Goal: Task Accomplishment & Management: Complete application form

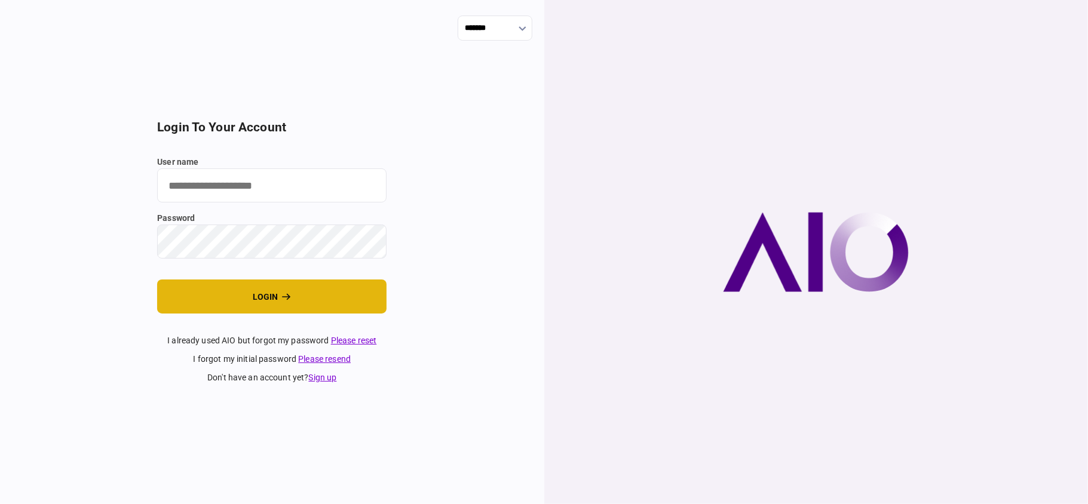
type input "**"
click at [323, 293] on button "login" at bounding box center [271, 297] width 229 height 34
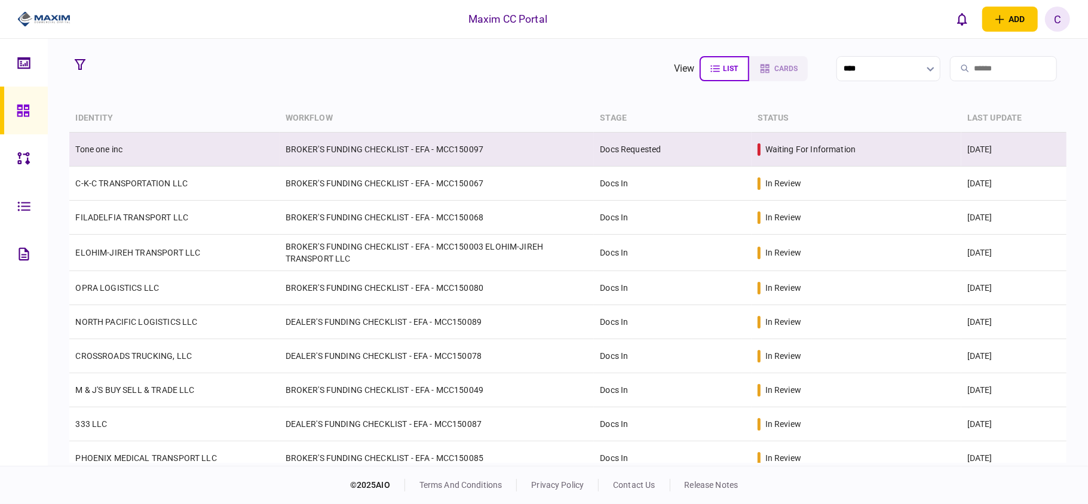
click at [361, 149] on td "BROKER'S FUNDING CHECKLIST - EFA - MCC150097" at bounding box center [437, 150] width 315 height 34
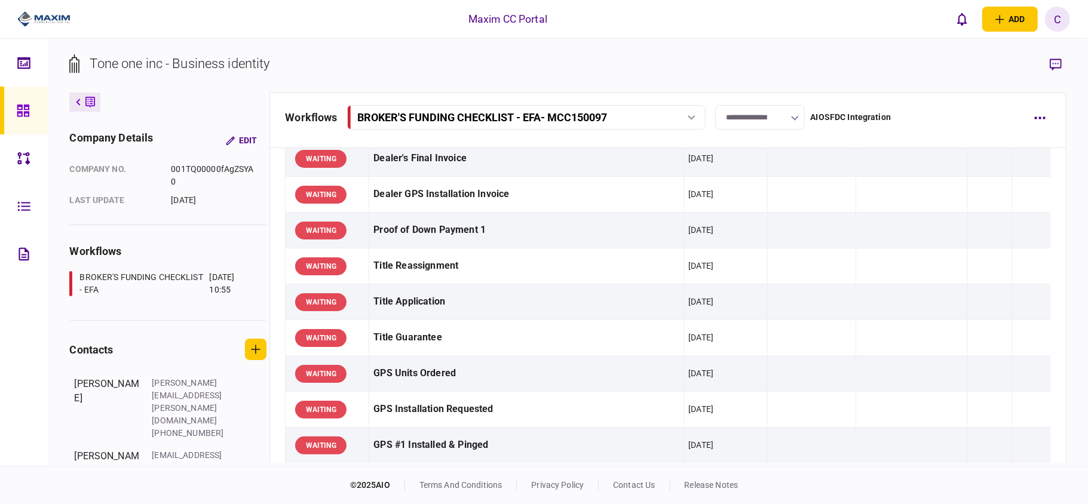
scroll to position [956, 0]
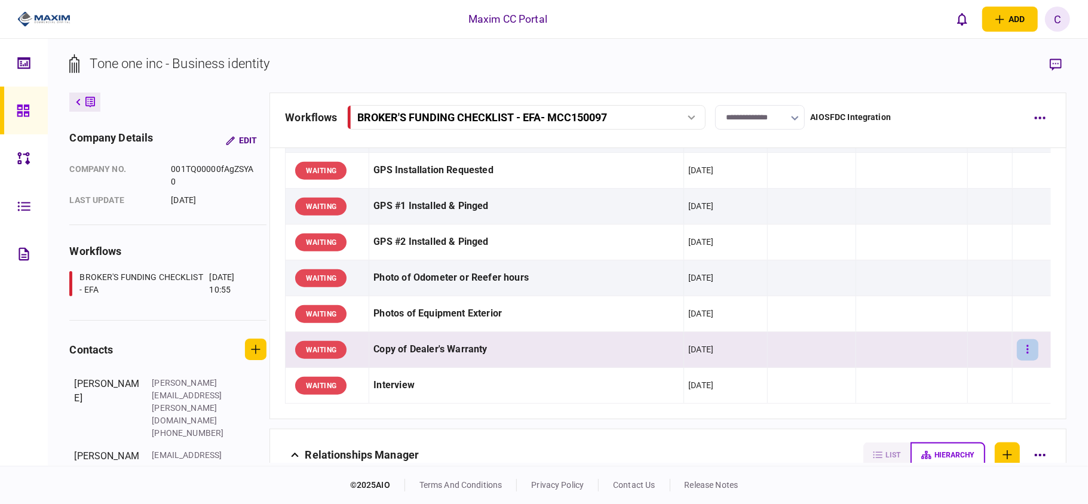
click at [1026, 352] on icon "button" at bounding box center [1027, 349] width 2 height 11
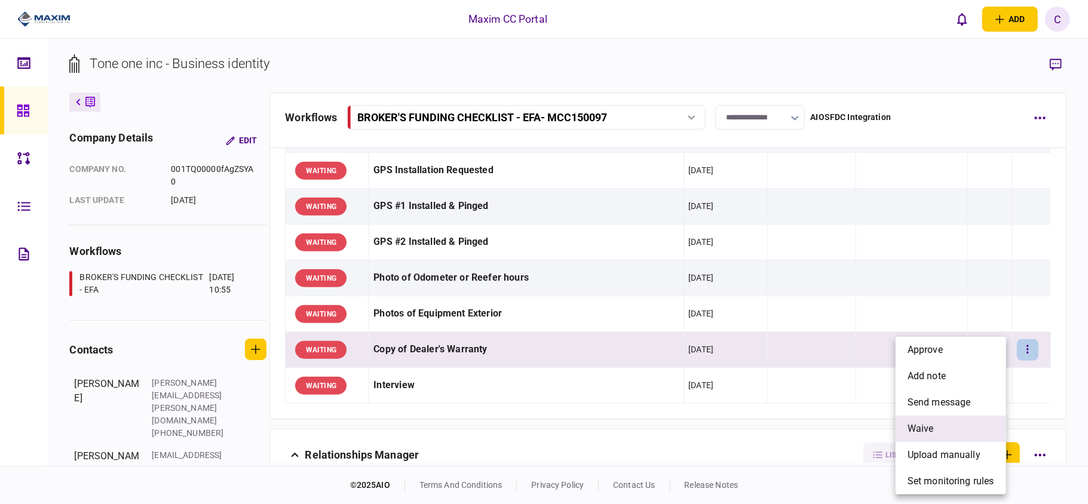
click at [930, 424] on span "waive" at bounding box center [921, 429] width 26 height 14
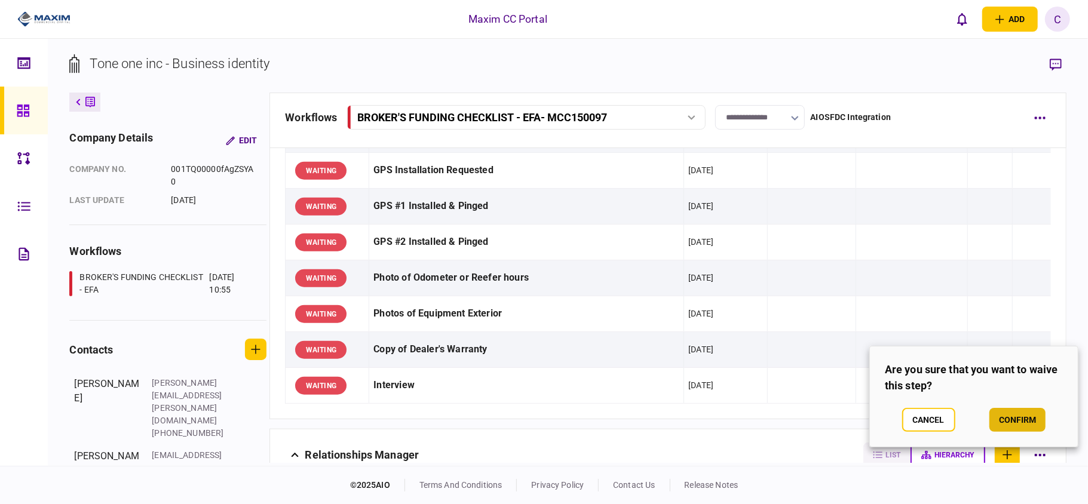
click at [1009, 424] on button "confirm" at bounding box center [1017, 420] width 56 height 24
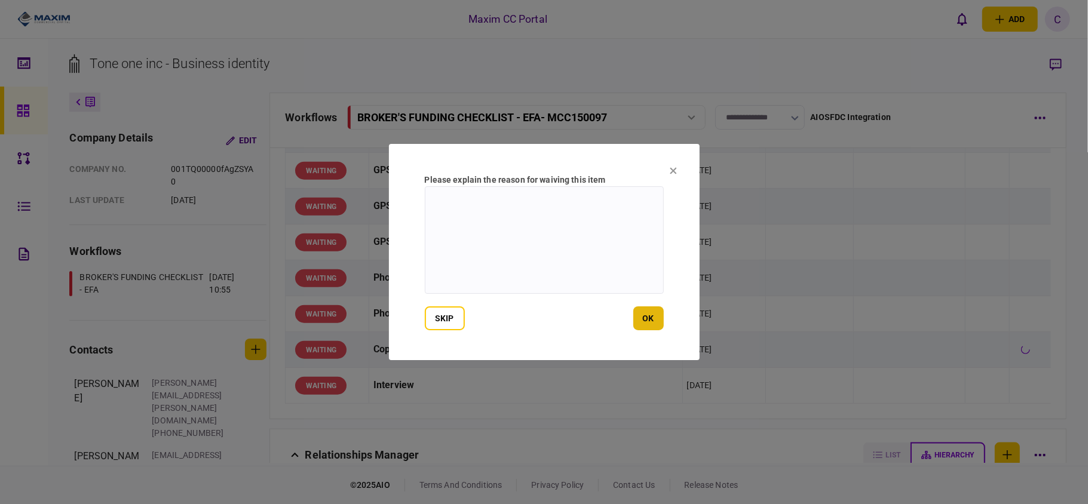
click at [654, 324] on button "ok" at bounding box center [648, 319] width 30 height 24
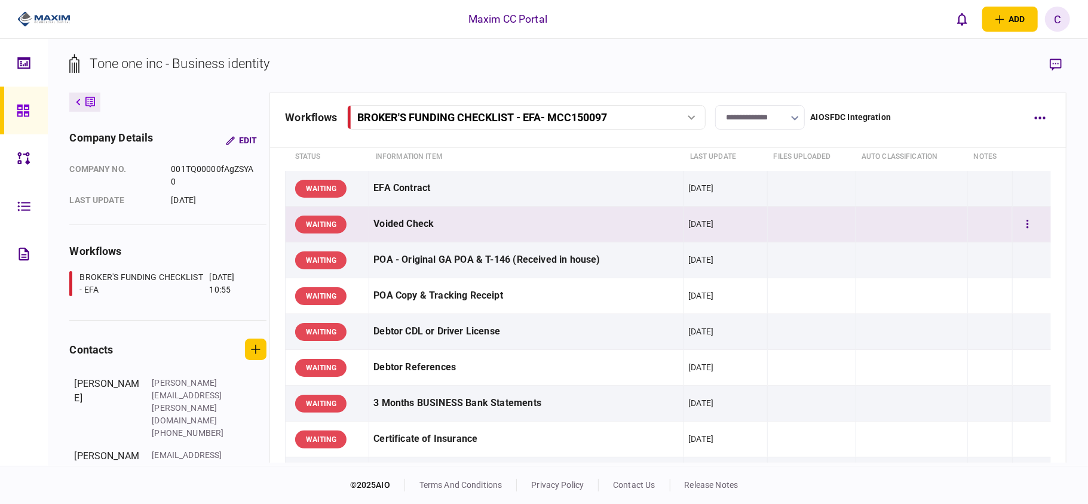
scroll to position [79, 0]
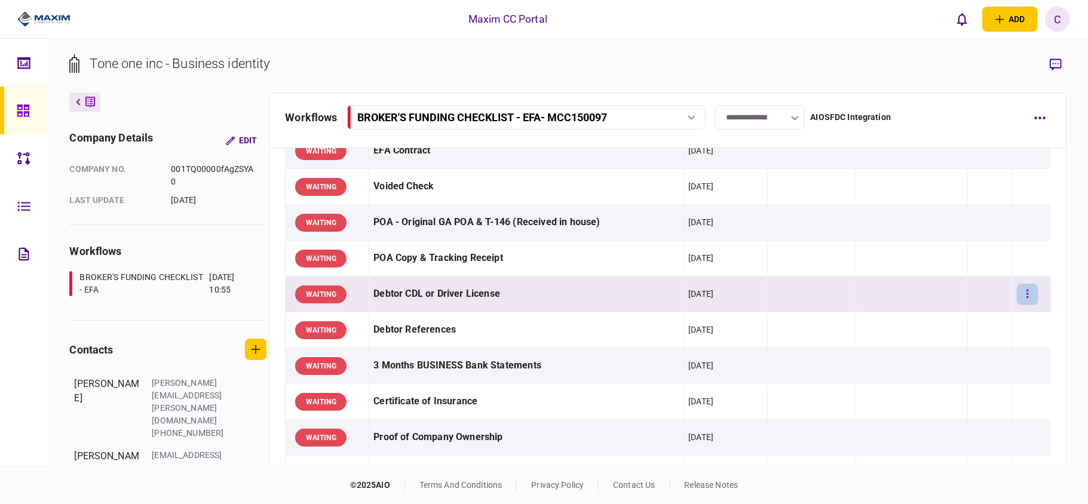
click at [1026, 295] on icon "button" at bounding box center [1027, 294] width 2 height 8
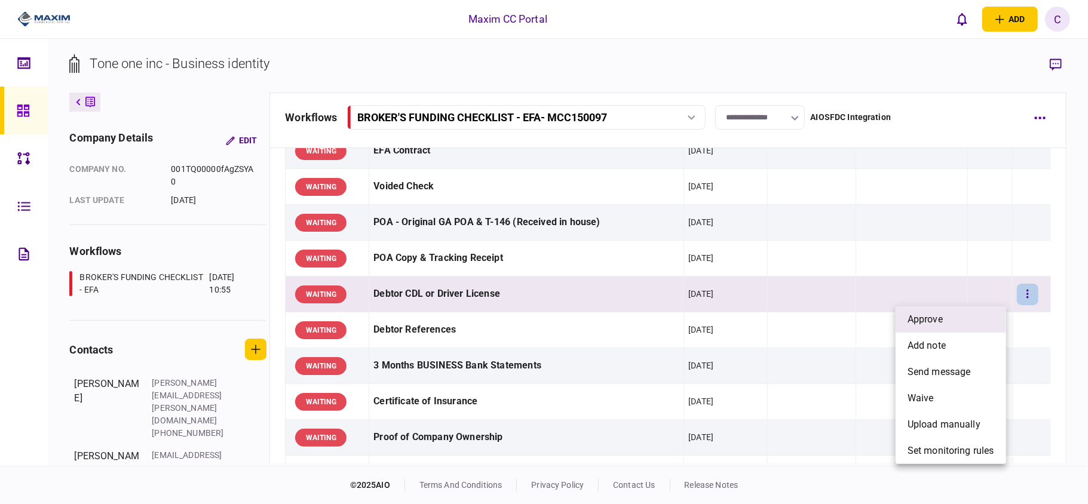
click at [961, 314] on li "approve" at bounding box center [951, 320] width 111 height 26
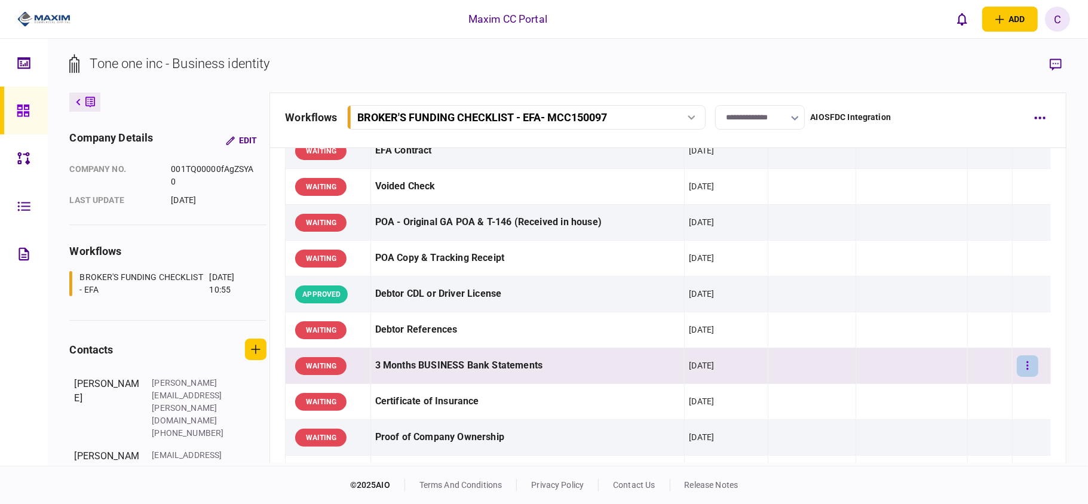
click at [1023, 367] on button "button" at bounding box center [1028, 366] width 22 height 22
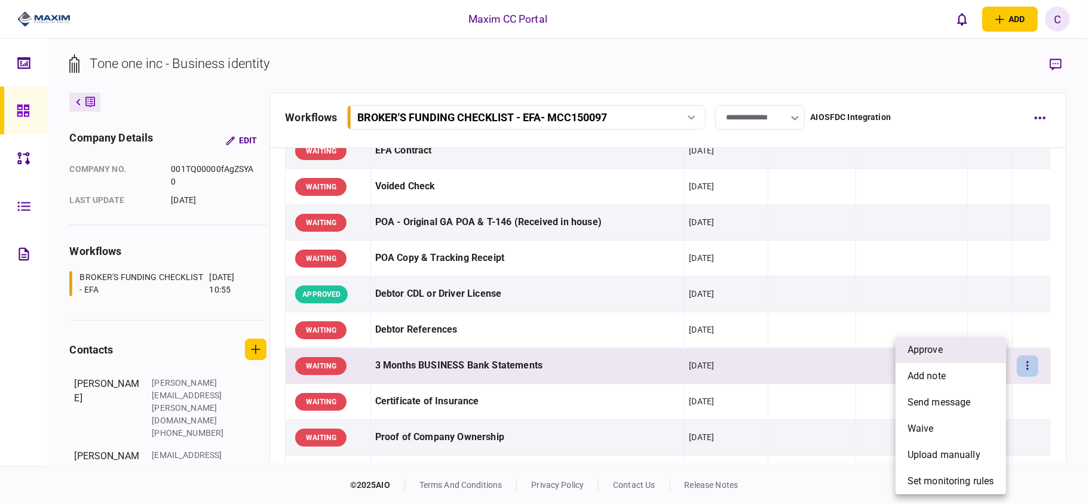
click at [956, 348] on li "approve" at bounding box center [951, 350] width 111 height 26
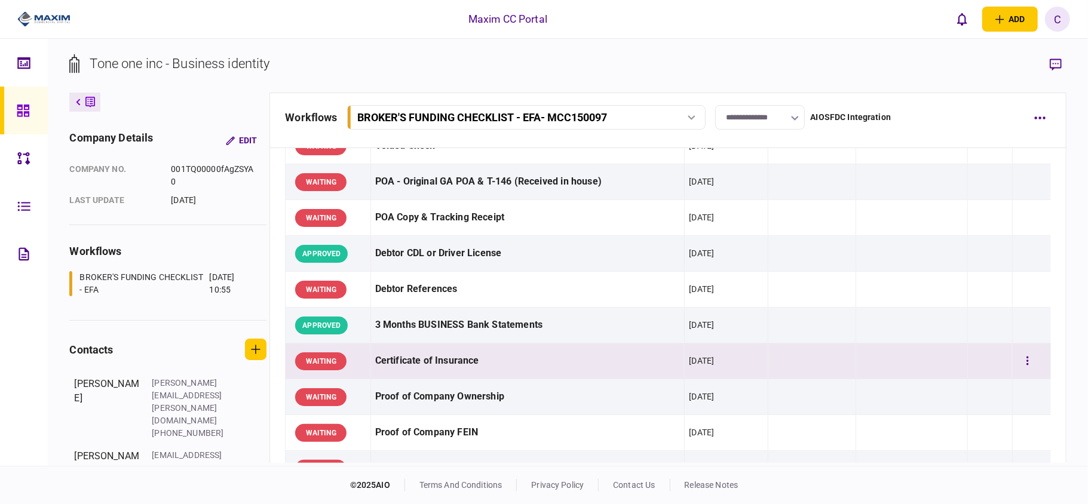
scroll to position [159, 0]
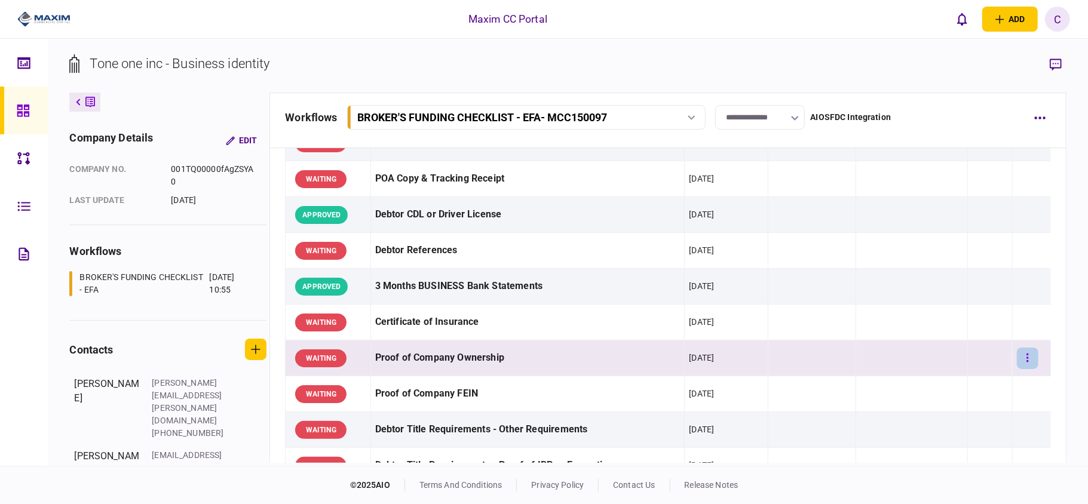
click at [1022, 355] on button "button" at bounding box center [1028, 359] width 22 height 22
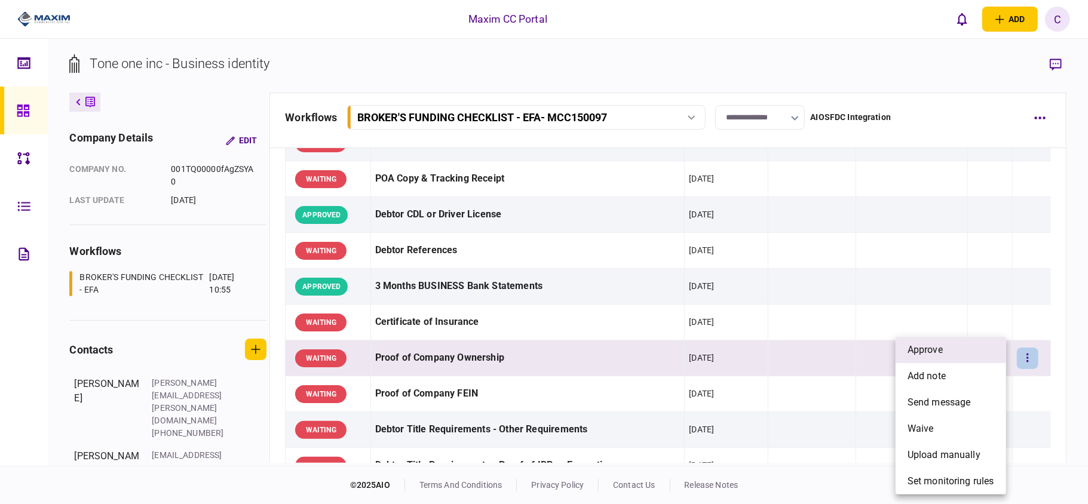
click at [957, 355] on li "approve" at bounding box center [951, 350] width 111 height 26
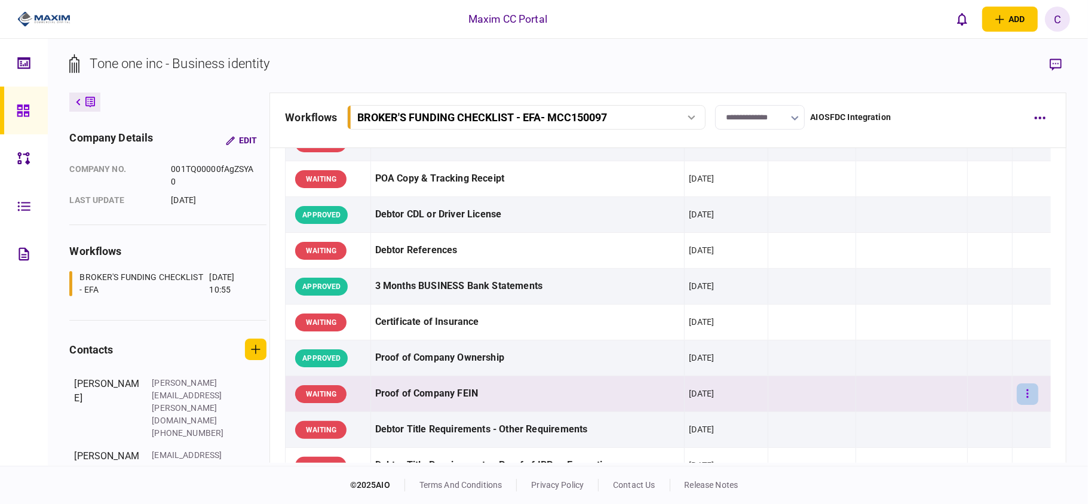
click at [1017, 390] on button "button" at bounding box center [1028, 395] width 22 height 22
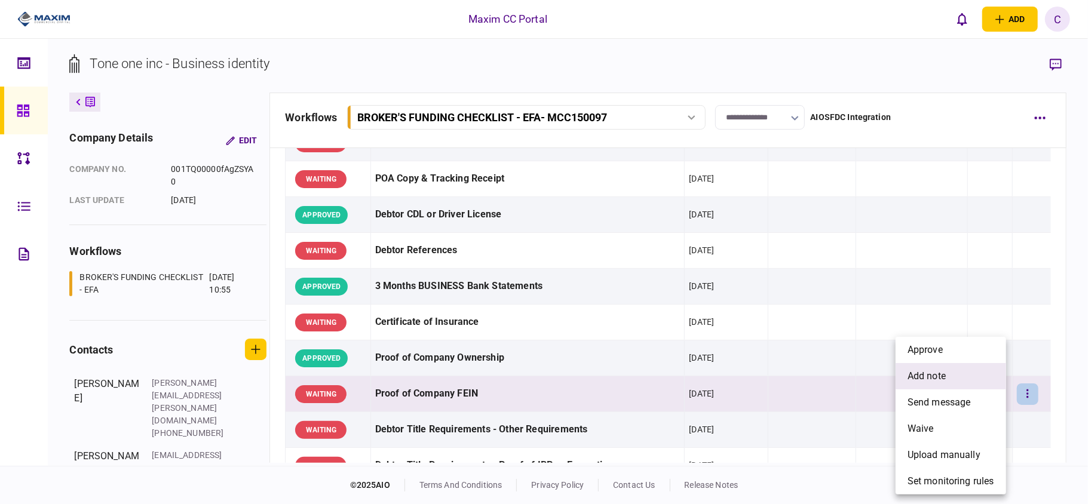
click at [940, 376] on span "add note" at bounding box center [927, 376] width 38 height 14
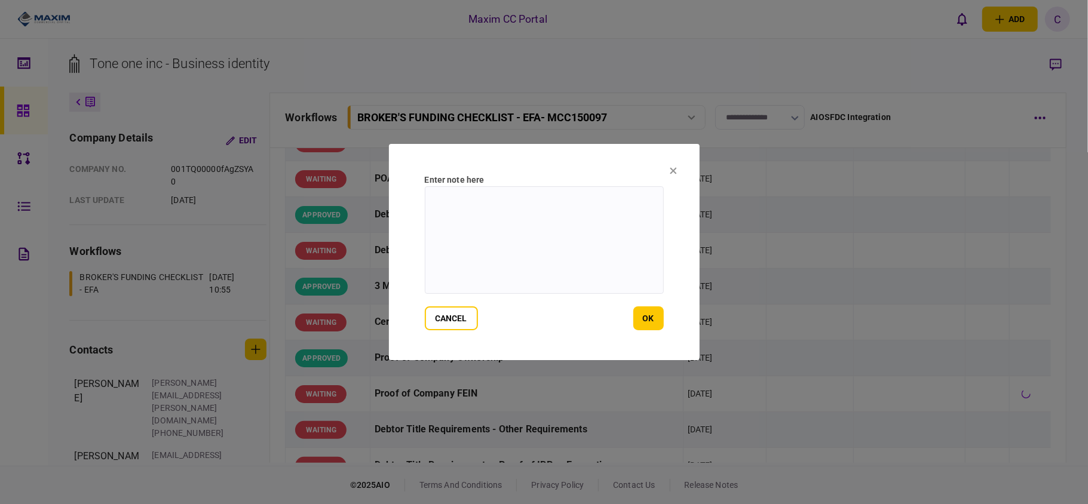
click at [523, 201] on textarea at bounding box center [544, 240] width 239 height 108
paste textarea "**********"
type textarea "**********"
click at [645, 317] on button "ok" at bounding box center [648, 319] width 30 height 24
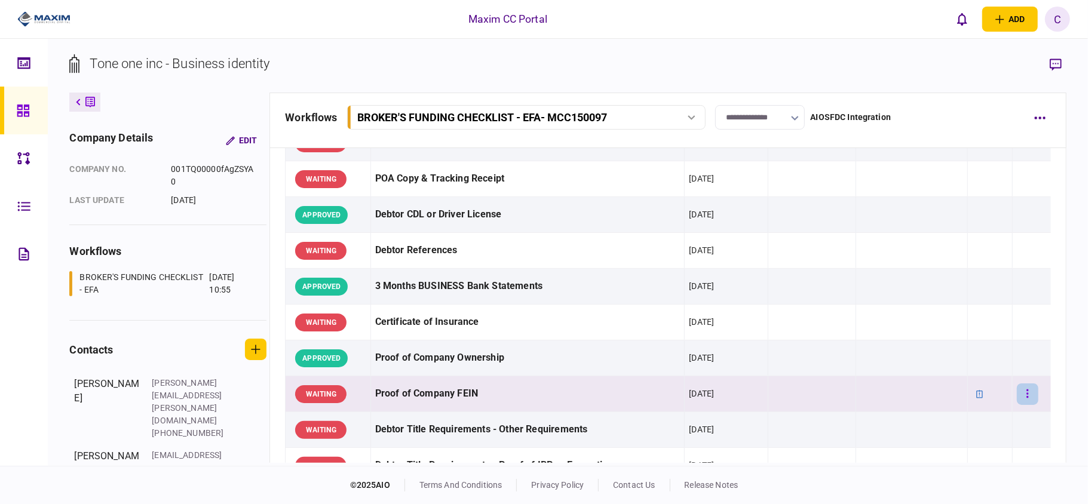
click at [1020, 395] on button "button" at bounding box center [1028, 395] width 22 height 22
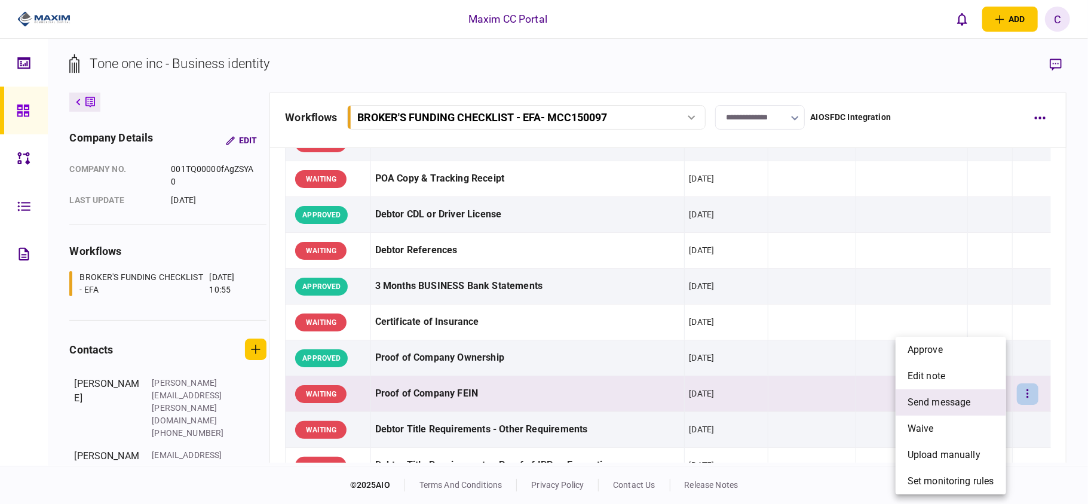
click at [933, 397] on span "send message" at bounding box center [939, 403] width 63 height 14
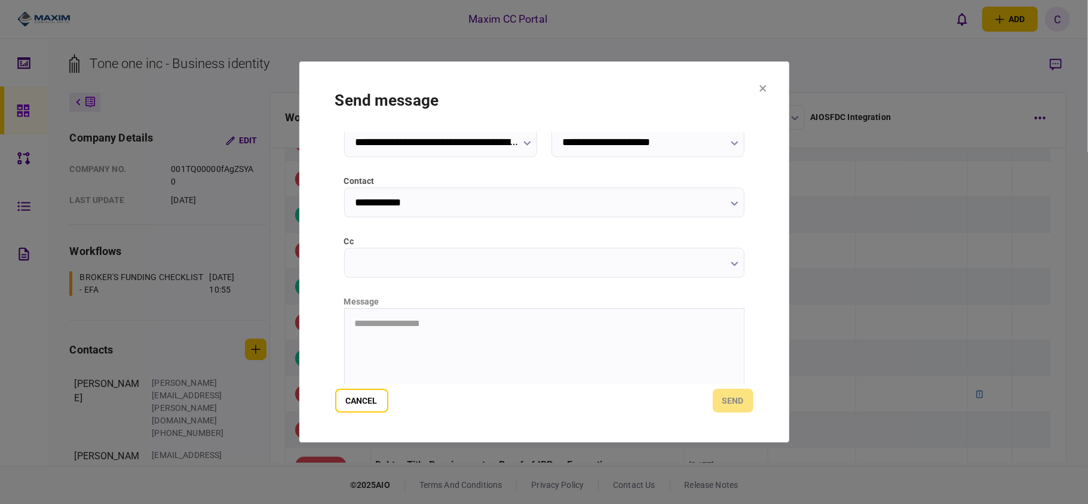
scroll to position [151, 0]
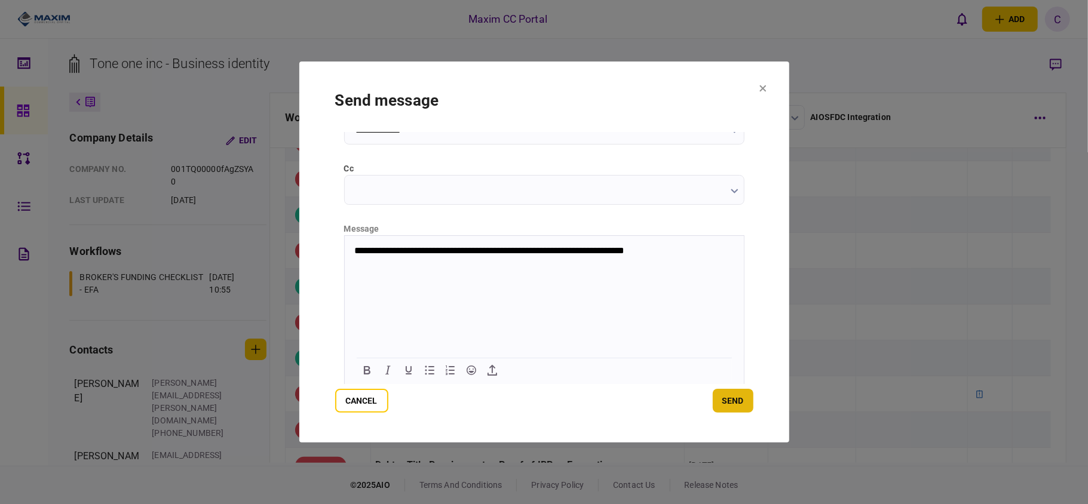
click at [734, 395] on button "send" at bounding box center [733, 401] width 41 height 24
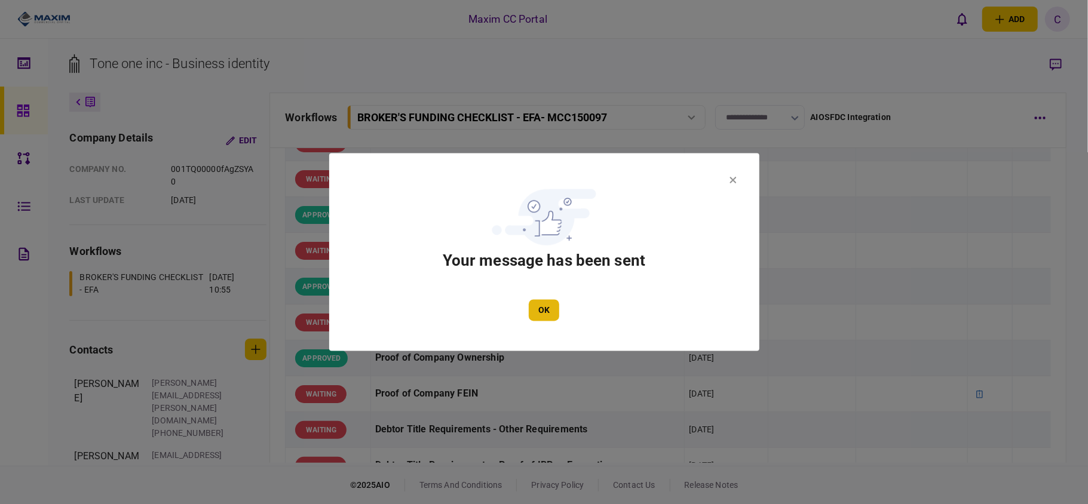
click at [553, 305] on button "OK" at bounding box center [544, 311] width 30 height 22
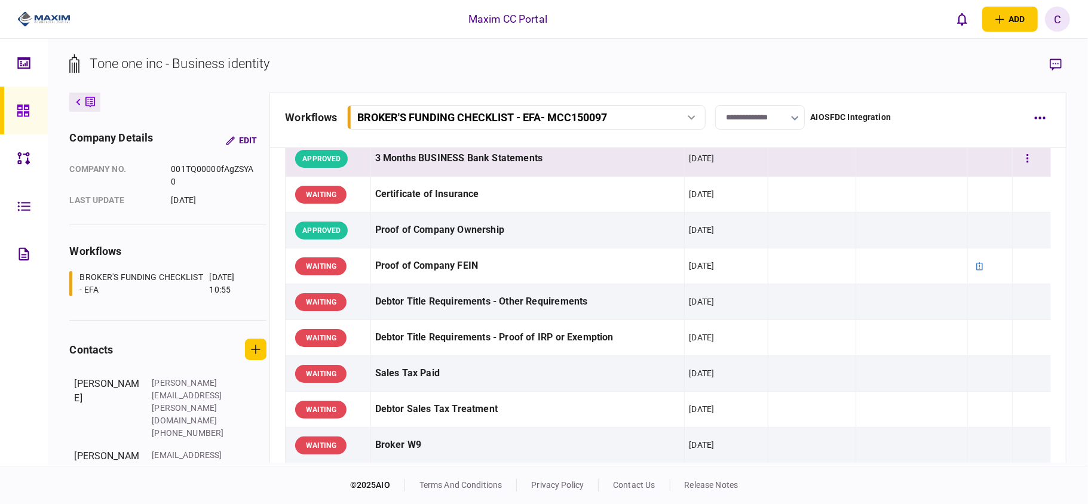
scroll to position [318, 0]
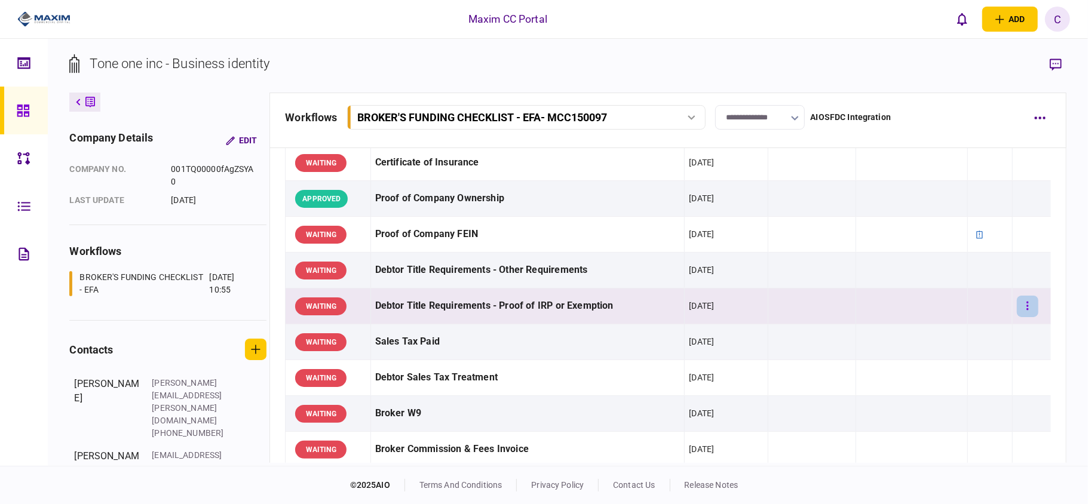
click at [1017, 302] on button "button" at bounding box center [1028, 307] width 22 height 22
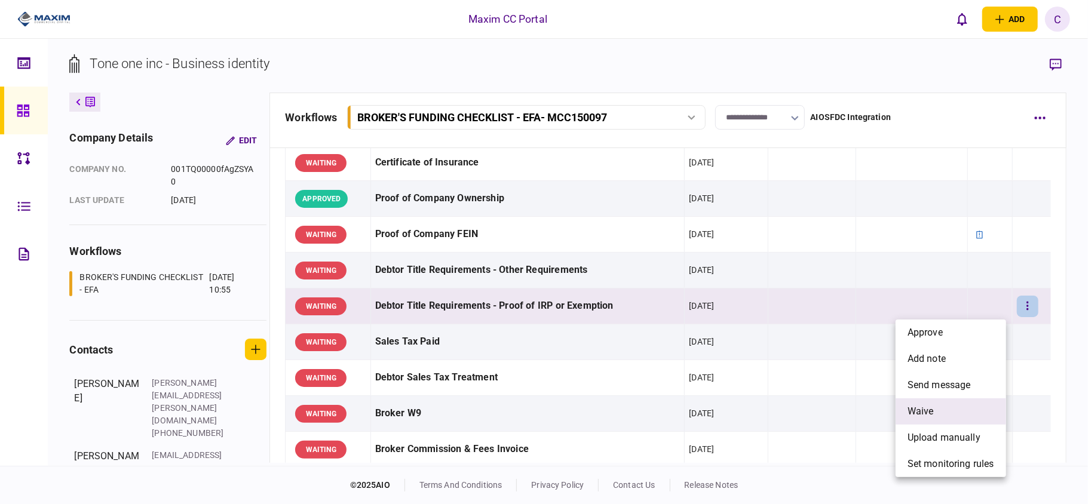
click at [928, 407] on span "waive" at bounding box center [921, 411] width 26 height 14
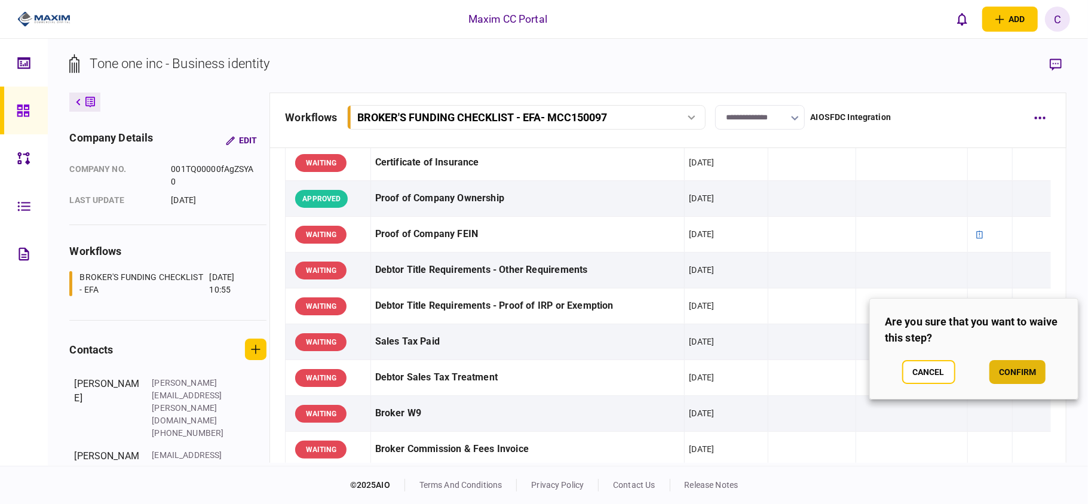
click at [1026, 379] on button "confirm" at bounding box center [1017, 372] width 56 height 24
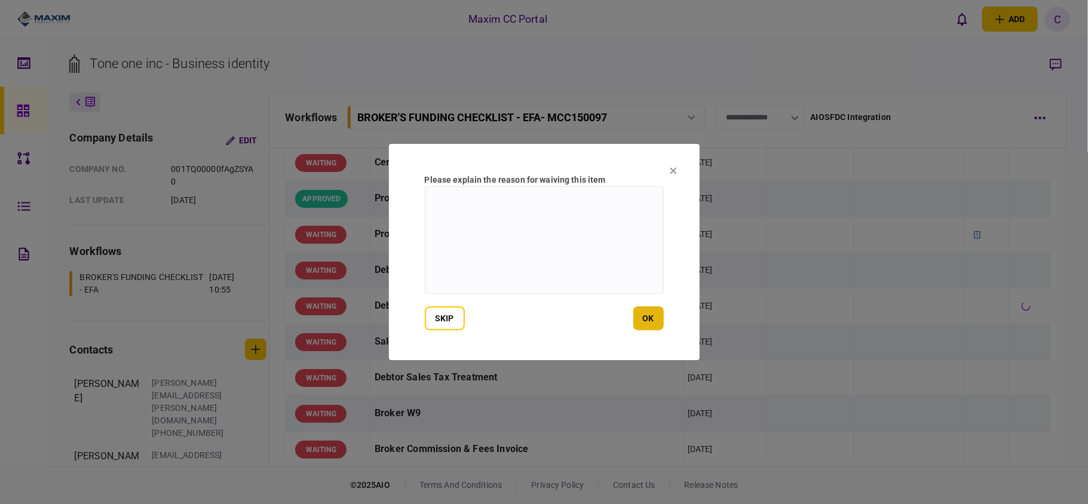
click at [651, 319] on button "ok" at bounding box center [648, 319] width 30 height 24
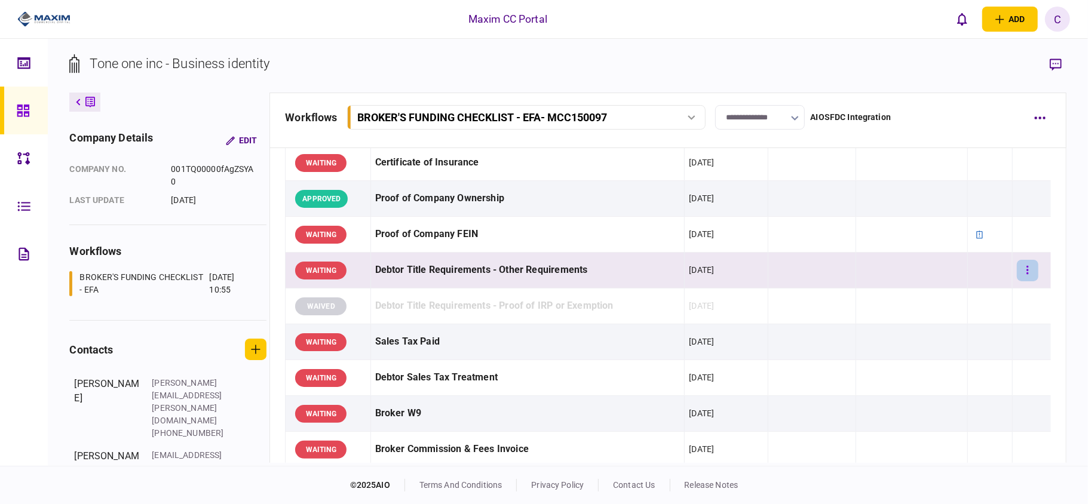
click at [1025, 264] on button "button" at bounding box center [1028, 271] width 22 height 22
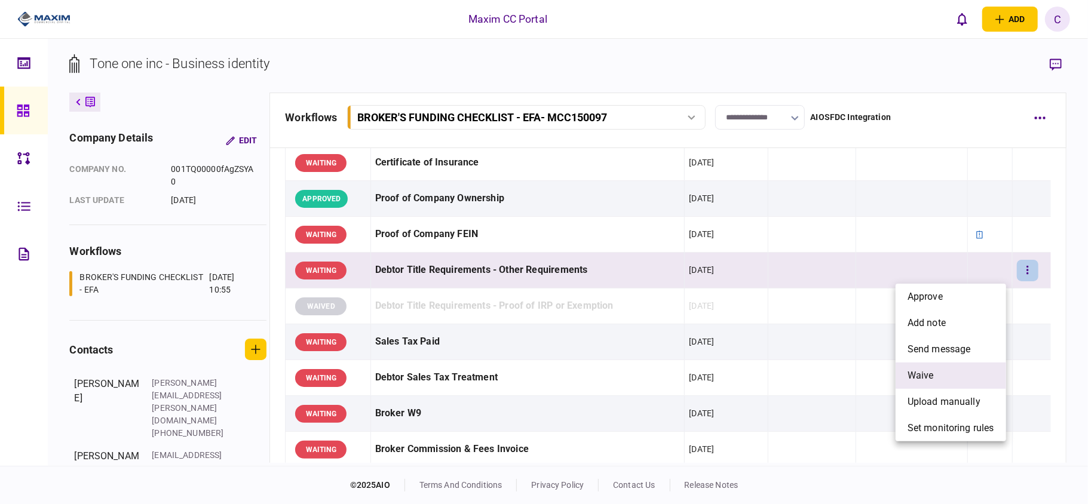
click at [924, 378] on span "waive" at bounding box center [921, 376] width 26 height 14
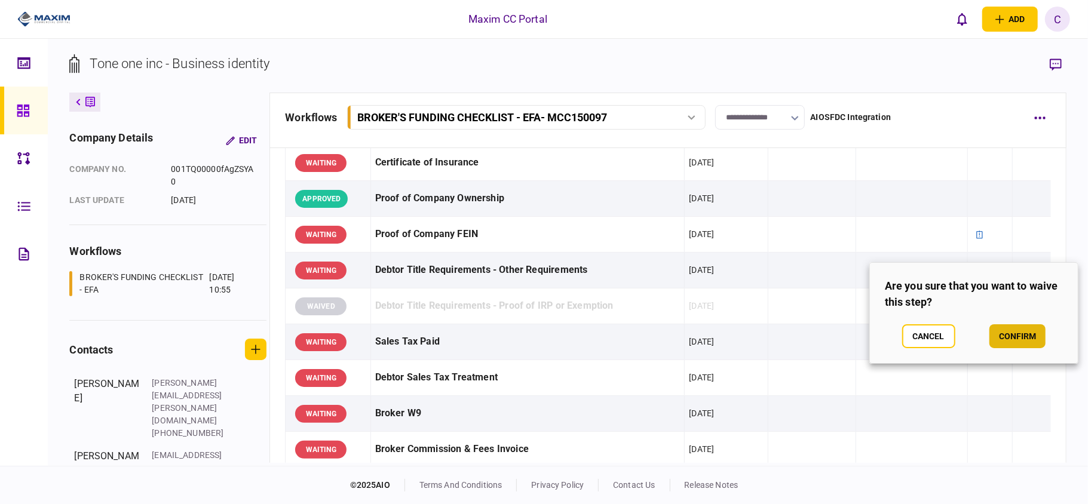
click at [1001, 337] on button "confirm" at bounding box center [1017, 336] width 56 height 24
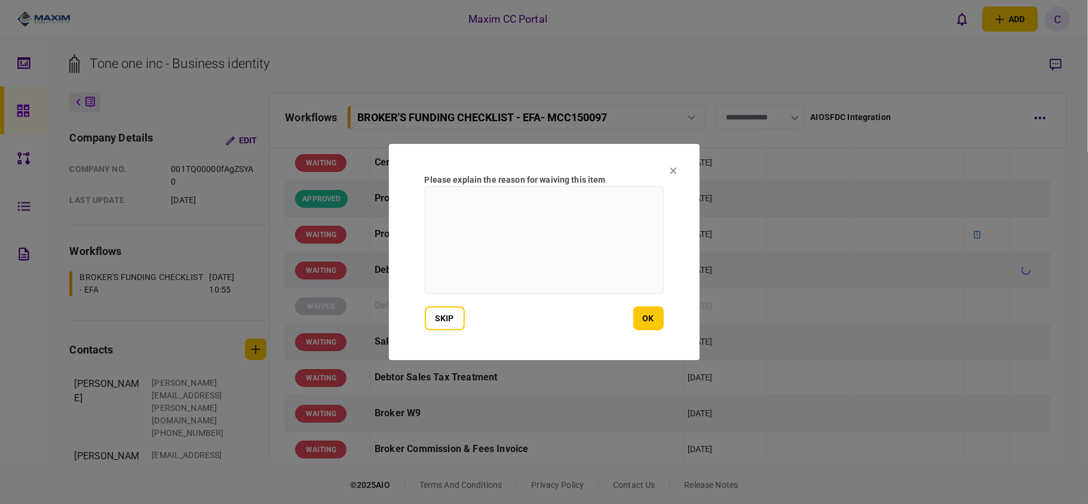
click at [472, 203] on textarea at bounding box center [544, 240] width 239 height 108
type textarea "*"
type textarea "**********"
click at [655, 311] on button "ok" at bounding box center [648, 319] width 30 height 24
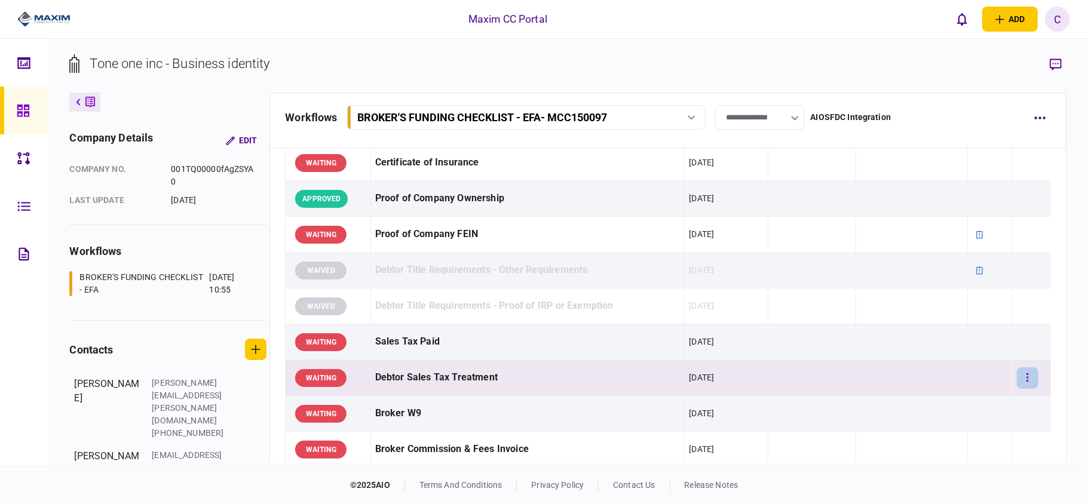
click at [1026, 380] on icon "button" at bounding box center [1027, 377] width 2 height 11
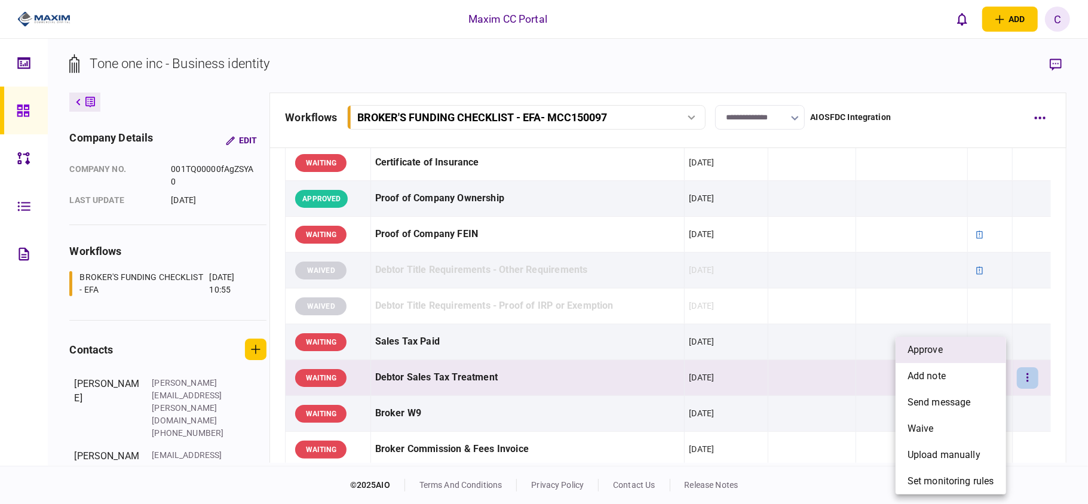
click at [954, 344] on li "approve" at bounding box center [951, 350] width 111 height 26
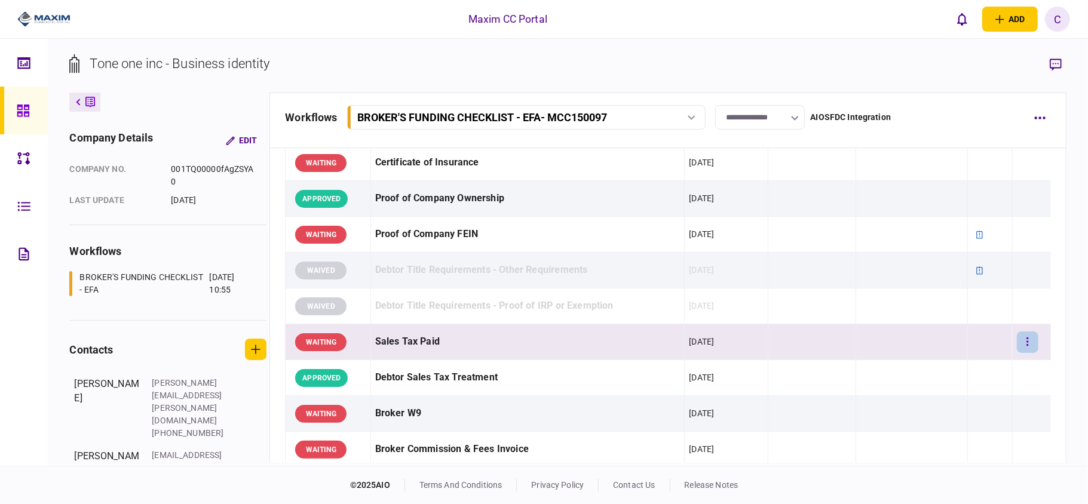
click at [1019, 345] on button "button" at bounding box center [1028, 343] width 22 height 22
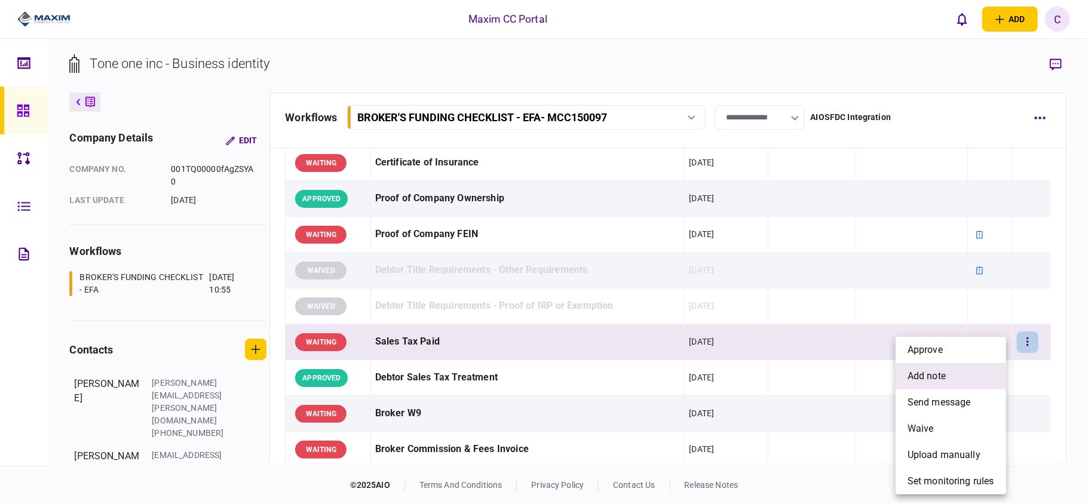
click at [919, 370] on span "add note" at bounding box center [927, 376] width 38 height 14
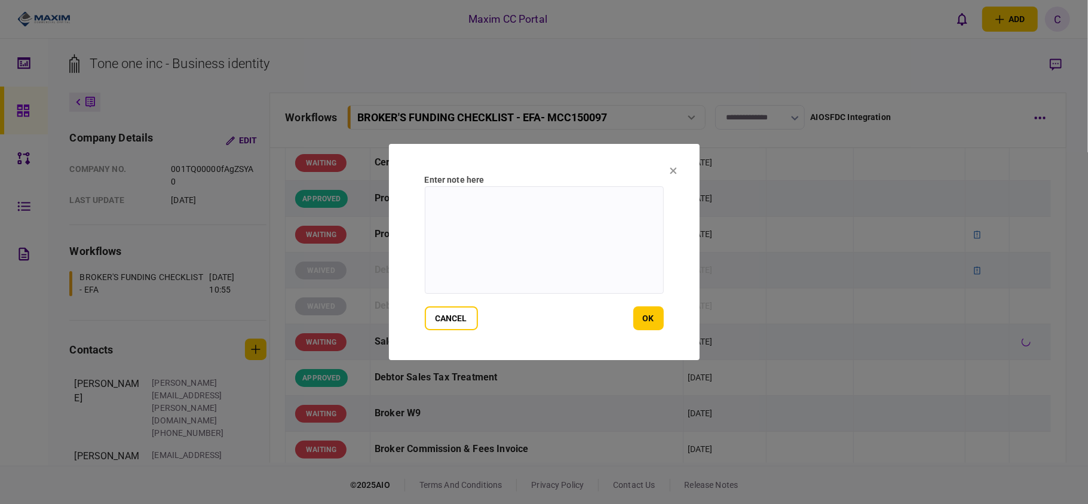
click at [562, 211] on textarea at bounding box center [544, 240] width 239 height 108
click at [541, 206] on textarea at bounding box center [544, 240] width 239 height 108
type textarea "**********"
click at [651, 316] on button "ok" at bounding box center [648, 319] width 30 height 24
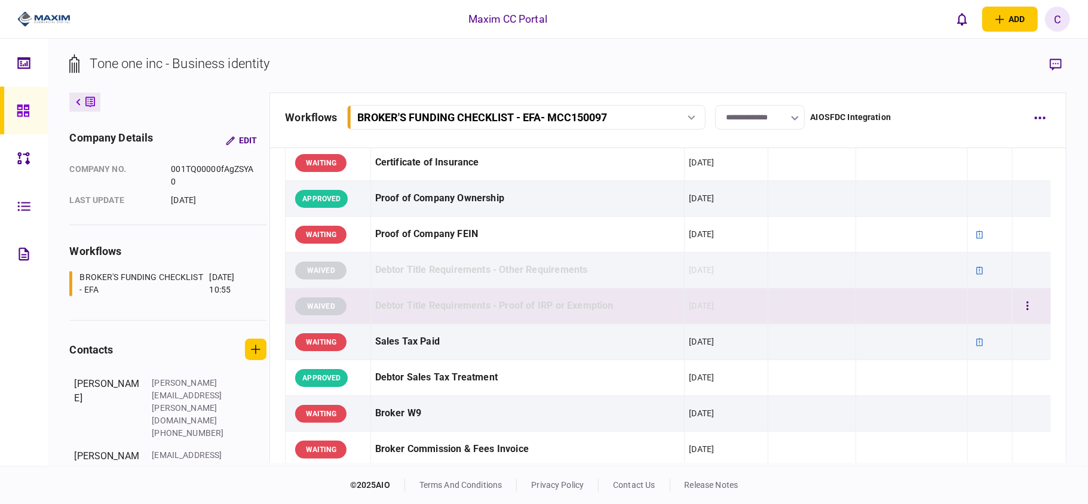
scroll to position [398, 0]
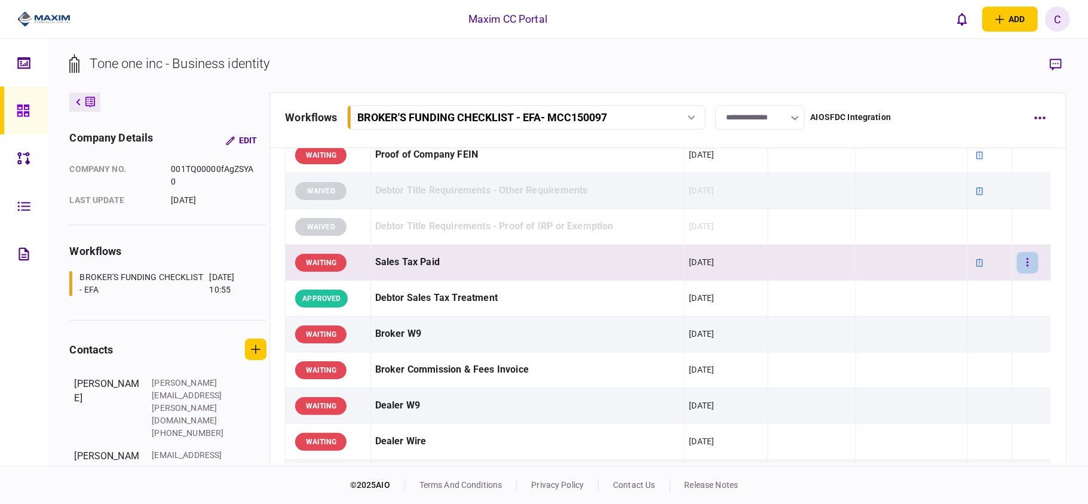
click at [1026, 265] on icon "button" at bounding box center [1027, 262] width 2 height 11
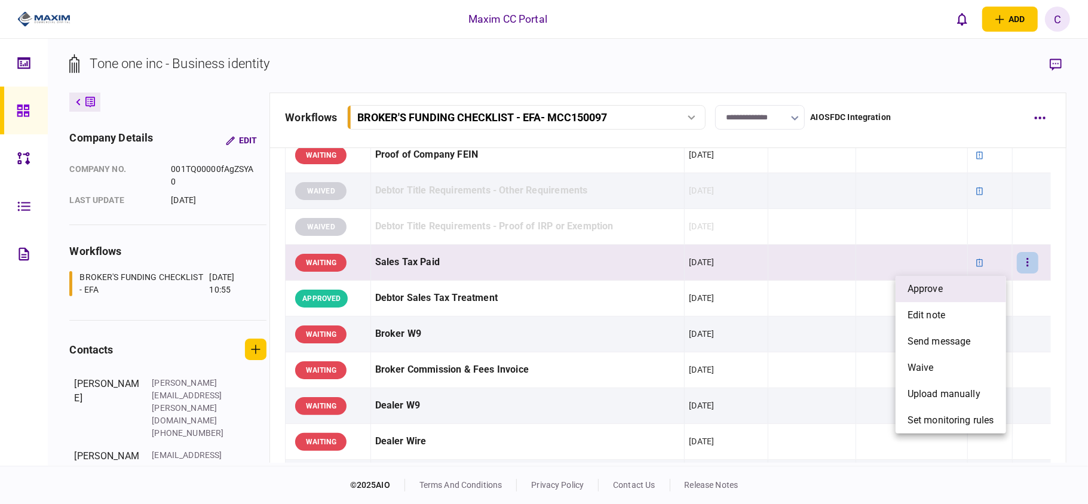
click at [937, 290] on span "approve" at bounding box center [925, 289] width 35 height 14
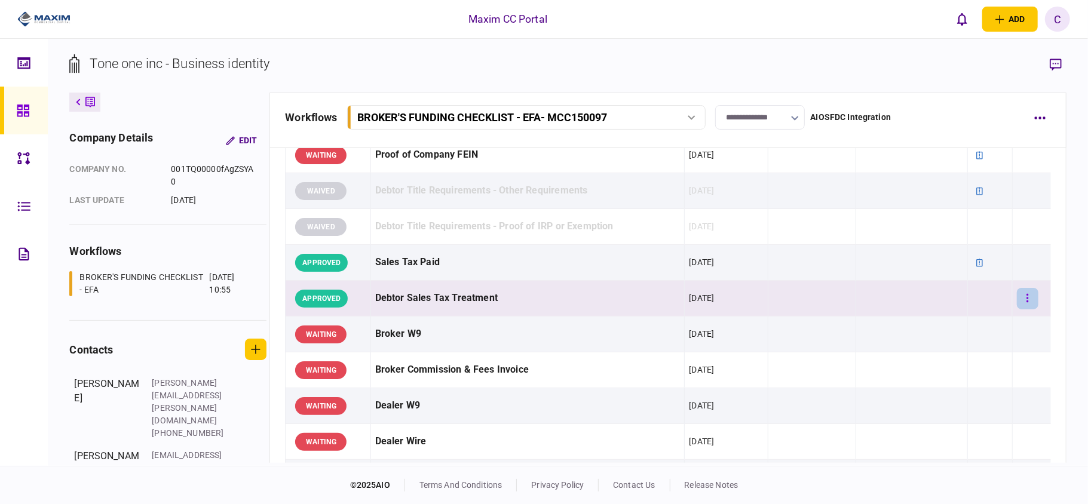
click at [1023, 298] on button "button" at bounding box center [1028, 299] width 22 height 22
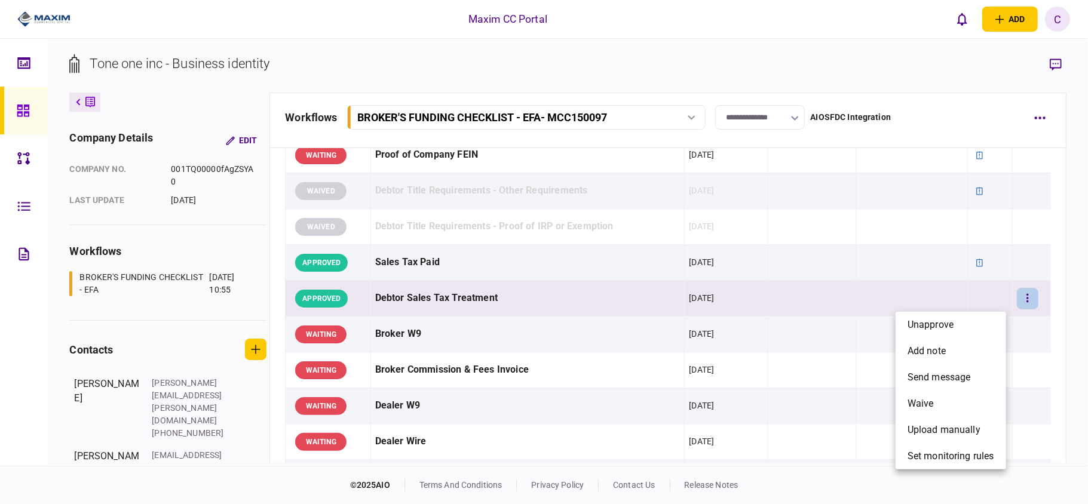
click at [980, 294] on div at bounding box center [544, 252] width 1088 height 504
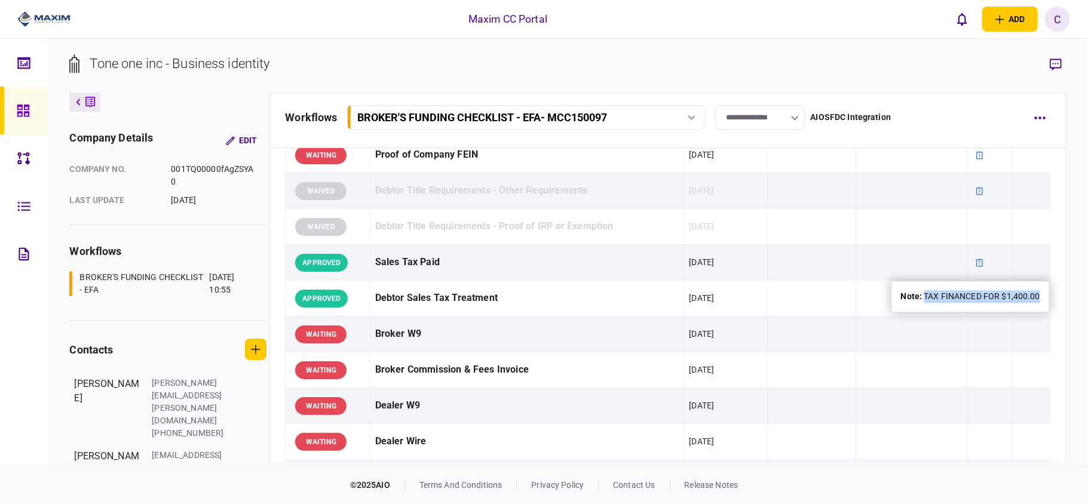
drag, startPoint x: 1038, startPoint y: 296, endPoint x: 925, endPoint y: 292, distance: 113.6
click at [925, 292] on div "note : TAX FINANCED FOR $1,400.00" at bounding box center [970, 296] width 139 height 13
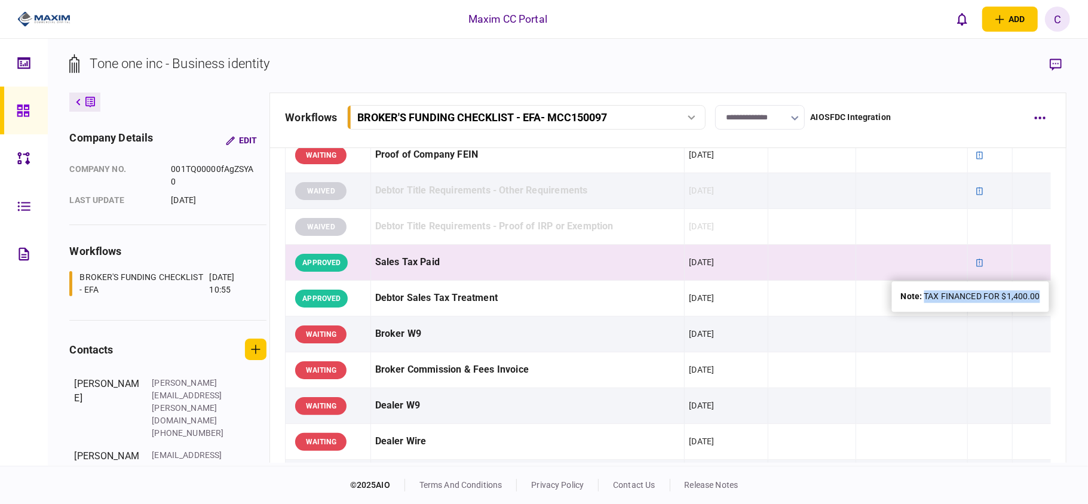
copy div "TAX FINANCED FOR $1,400.00"
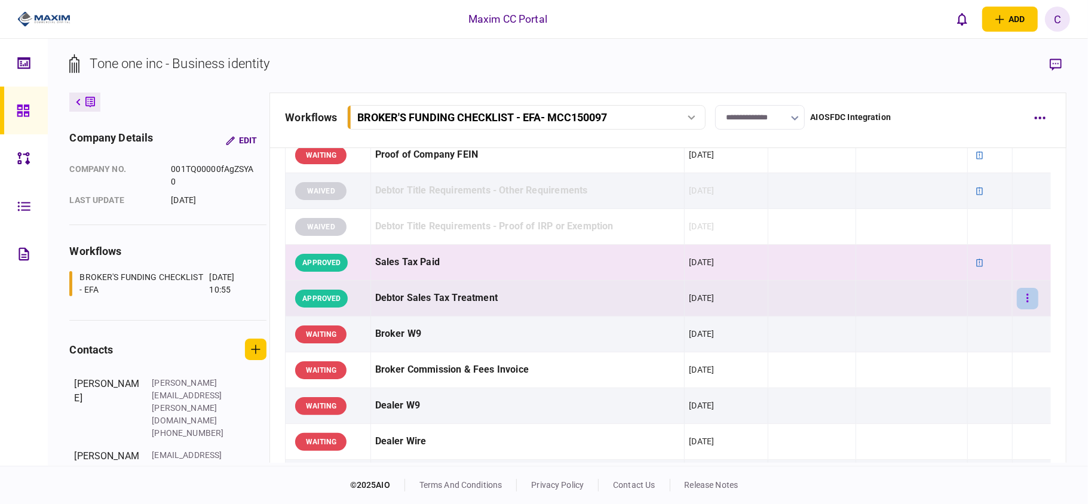
click at [1019, 295] on button "button" at bounding box center [1028, 299] width 22 height 22
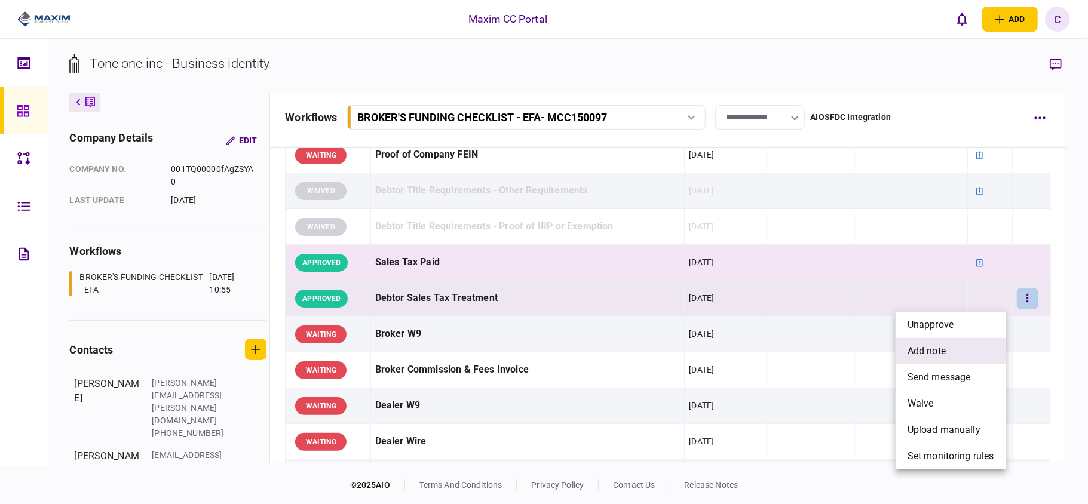
click at [921, 348] on span "add note" at bounding box center [927, 351] width 38 height 14
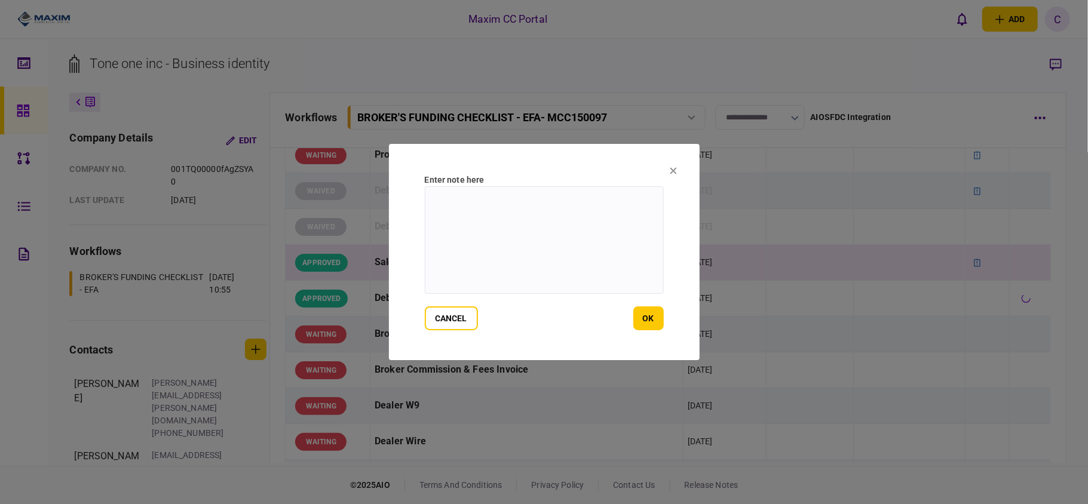
click at [579, 211] on textarea at bounding box center [544, 240] width 239 height 108
paste textarea "**********"
type textarea "**********"
click at [643, 317] on button "ok" at bounding box center [648, 319] width 30 height 24
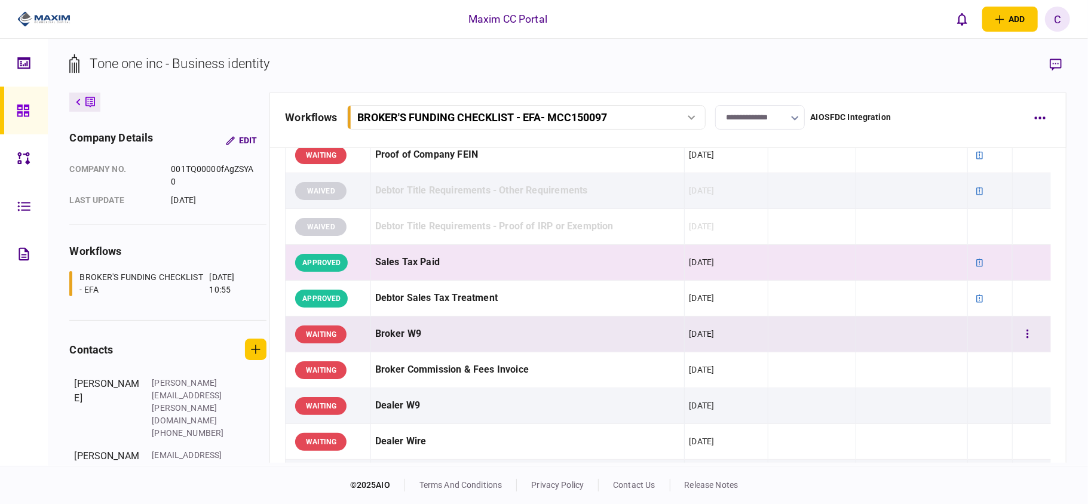
scroll to position [478, 0]
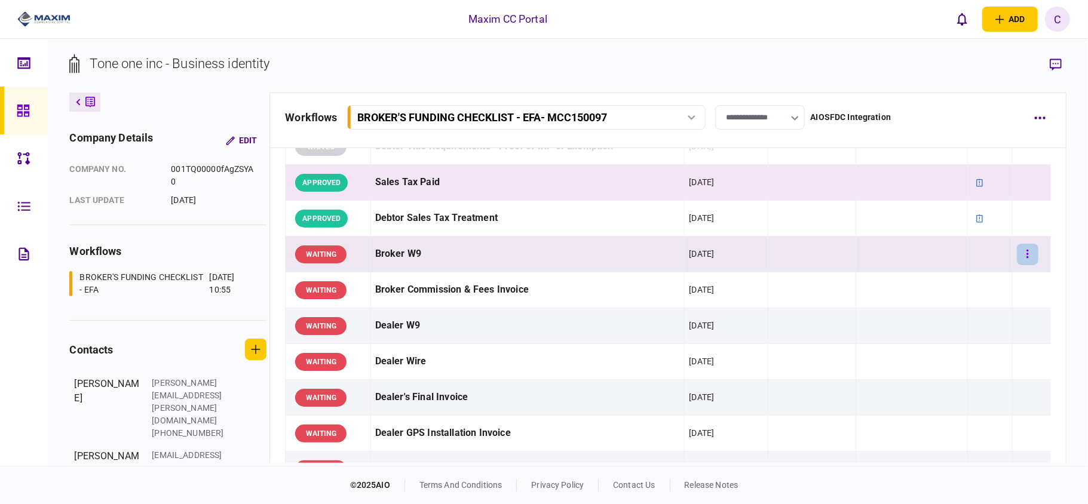
click at [1018, 251] on button "button" at bounding box center [1028, 255] width 22 height 22
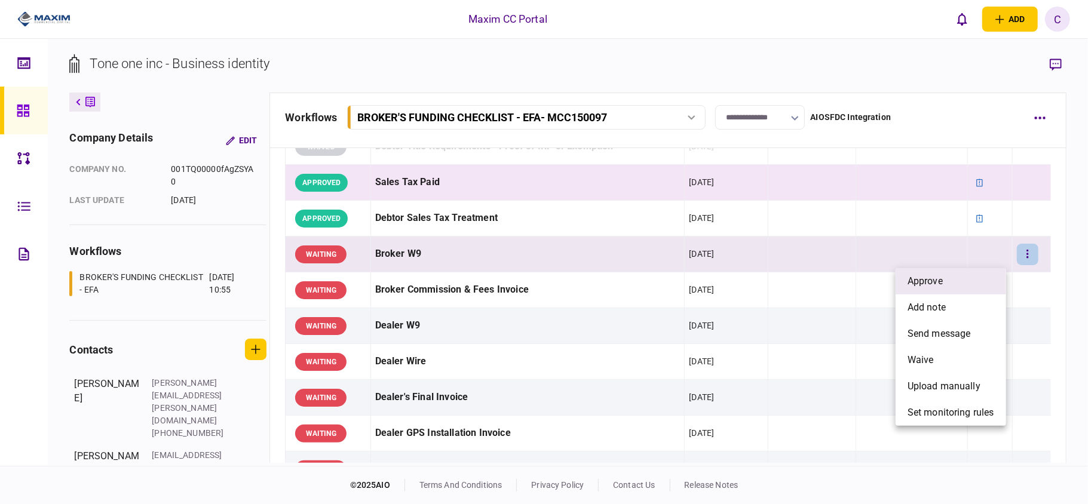
click at [951, 277] on li "approve" at bounding box center [951, 281] width 111 height 26
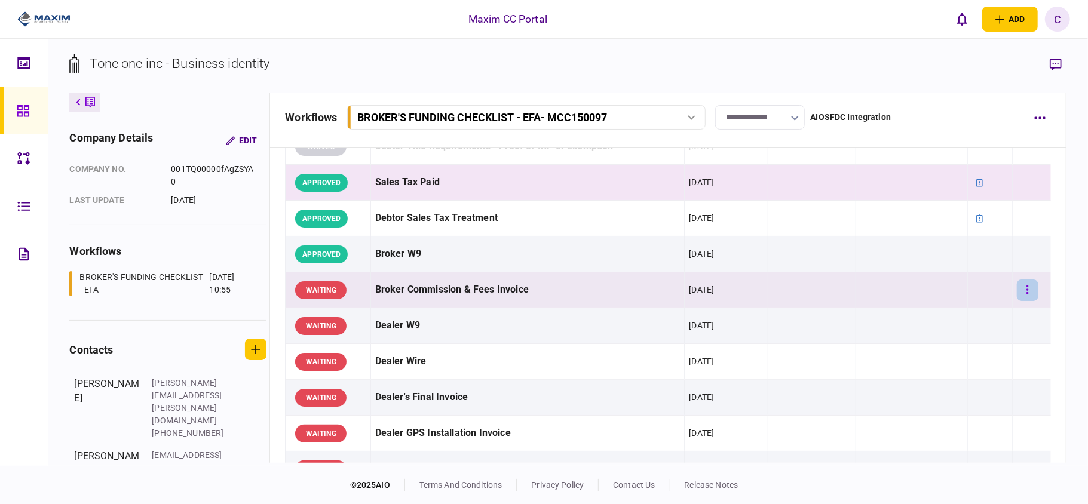
click at [1023, 292] on button "button" at bounding box center [1028, 291] width 22 height 22
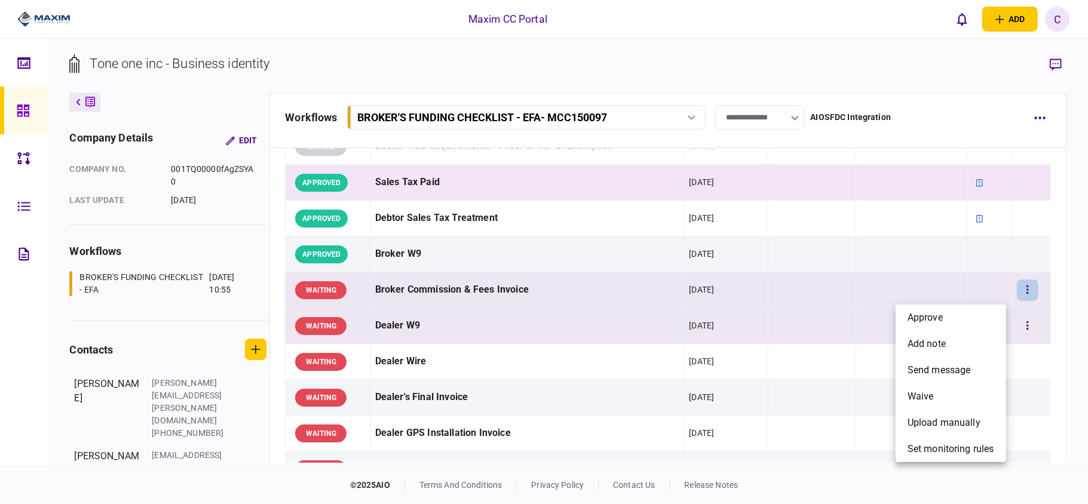
click at [917, 316] on span "approve" at bounding box center [925, 318] width 35 height 14
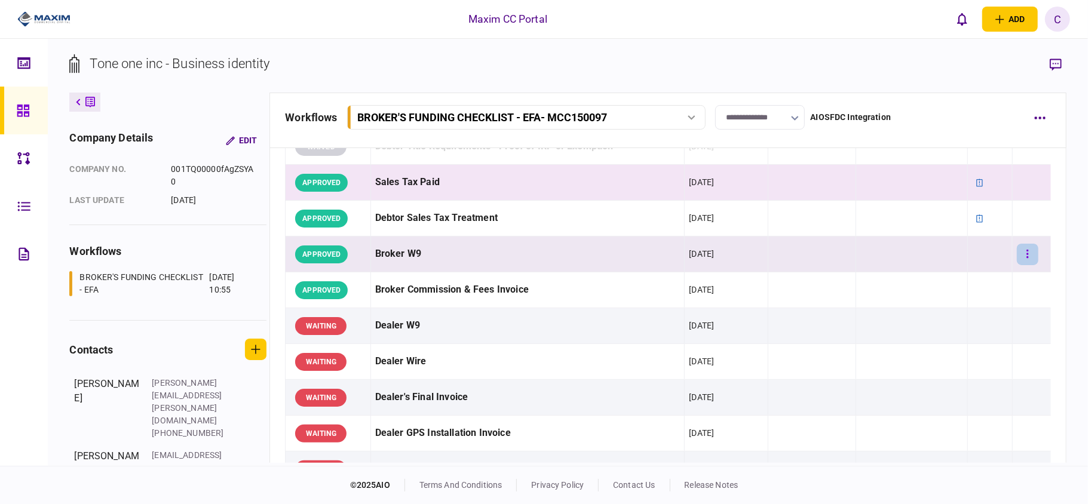
click at [1026, 255] on icon "button" at bounding box center [1027, 254] width 2 height 11
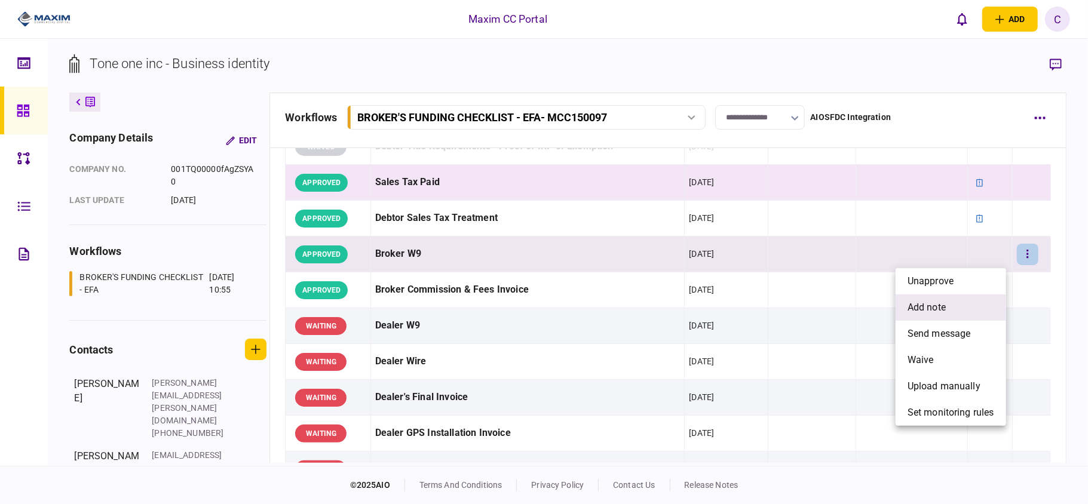
click at [928, 307] on span "add note" at bounding box center [927, 308] width 38 height 14
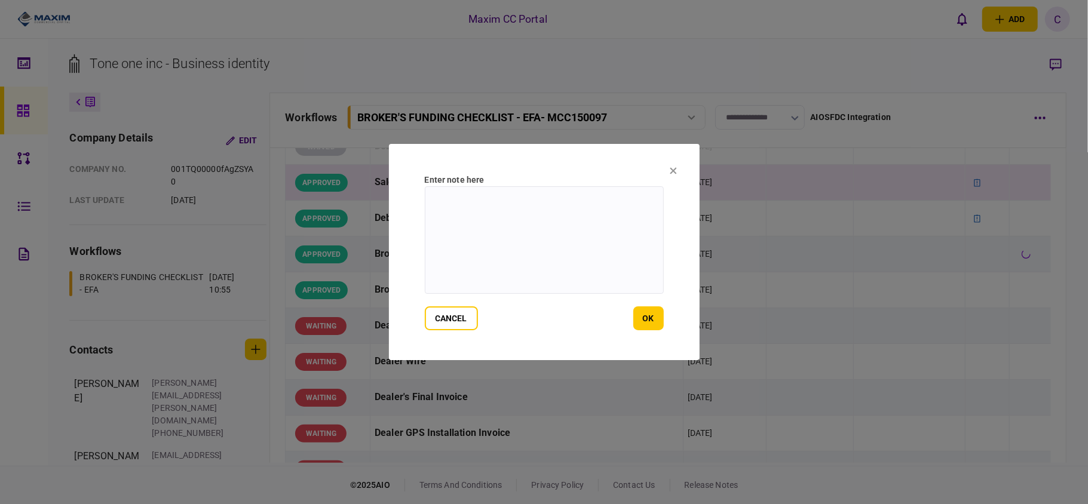
drag, startPoint x: 610, startPoint y: 204, endPoint x: 603, endPoint y: 203, distance: 6.7
click at [603, 203] on textarea at bounding box center [544, 240] width 239 height 108
type textarea "*******"
click at [648, 323] on button "ok" at bounding box center [648, 319] width 30 height 24
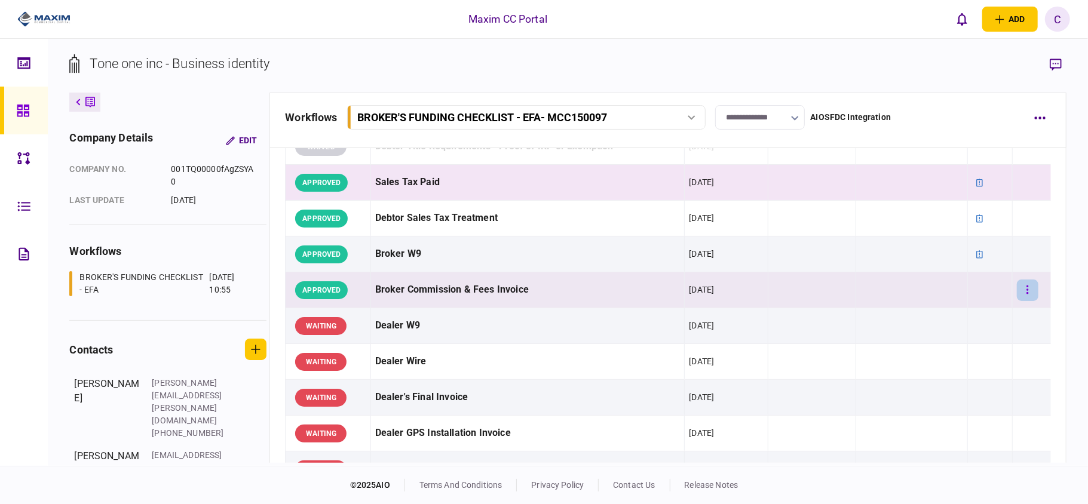
click at [1017, 290] on button "button" at bounding box center [1028, 291] width 22 height 22
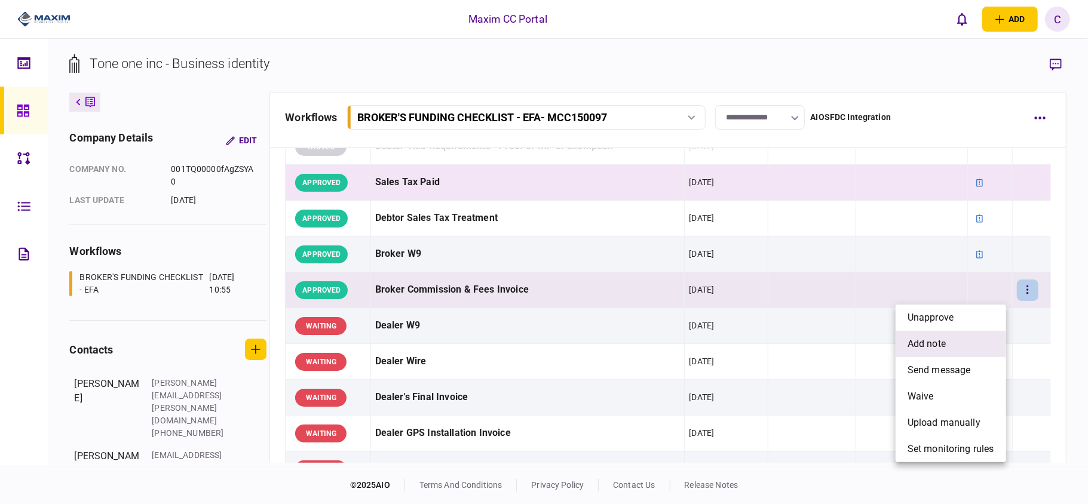
click at [921, 347] on span "add note" at bounding box center [927, 344] width 38 height 14
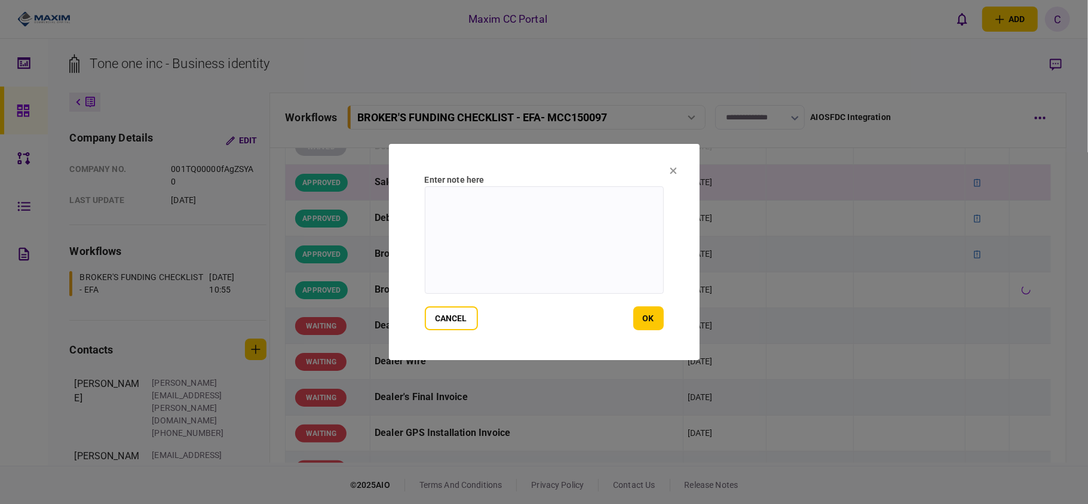
click at [529, 210] on textarea at bounding box center [544, 240] width 239 height 108
click at [458, 323] on button "cancel" at bounding box center [451, 319] width 53 height 24
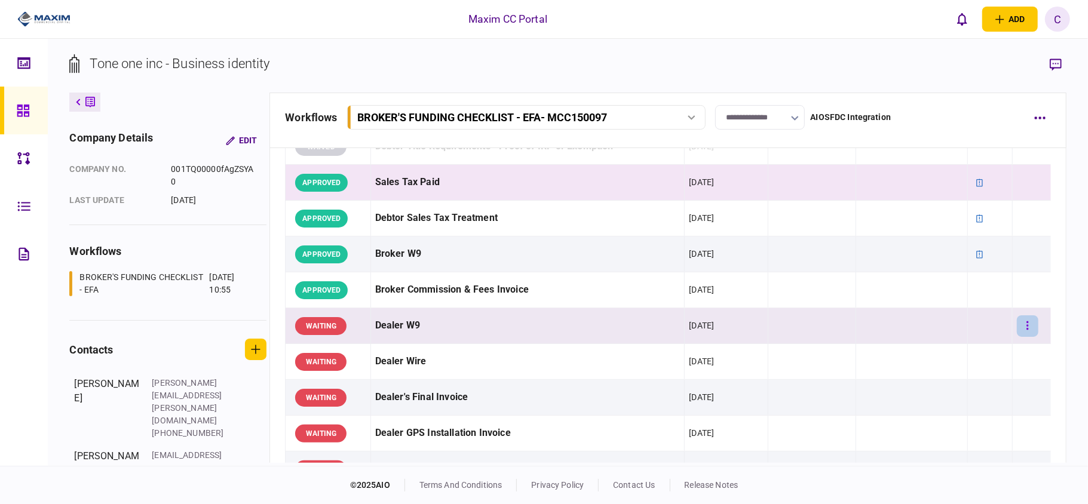
click at [1017, 330] on button "button" at bounding box center [1028, 326] width 22 height 22
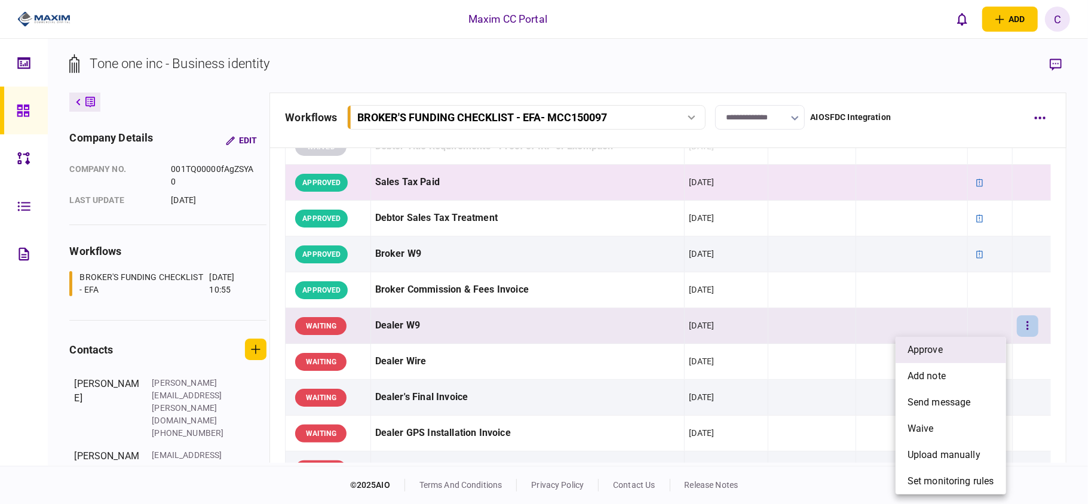
click at [932, 348] on span "approve" at bounding box center [925, 350] width 35 height 14
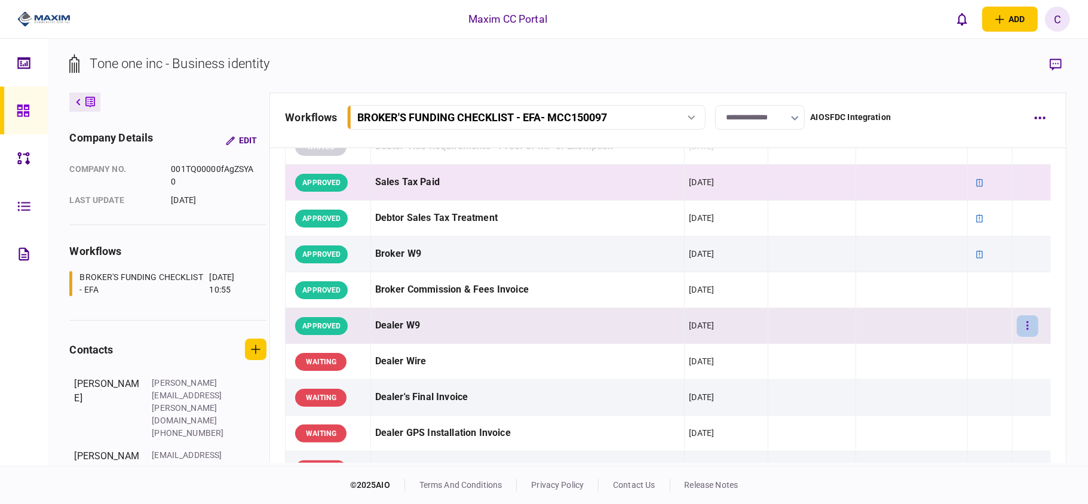
click at [1019, 325] on button "button" at bounding box center [1028, 326] width 22 height 22
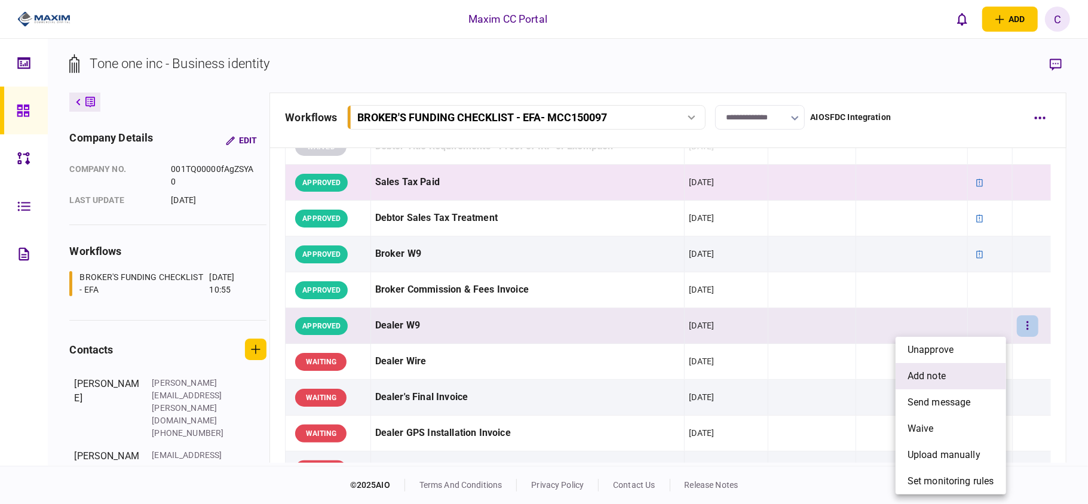
click at [934, 369] on span "add note" at bounding box center [927, 376] width 38 height 14
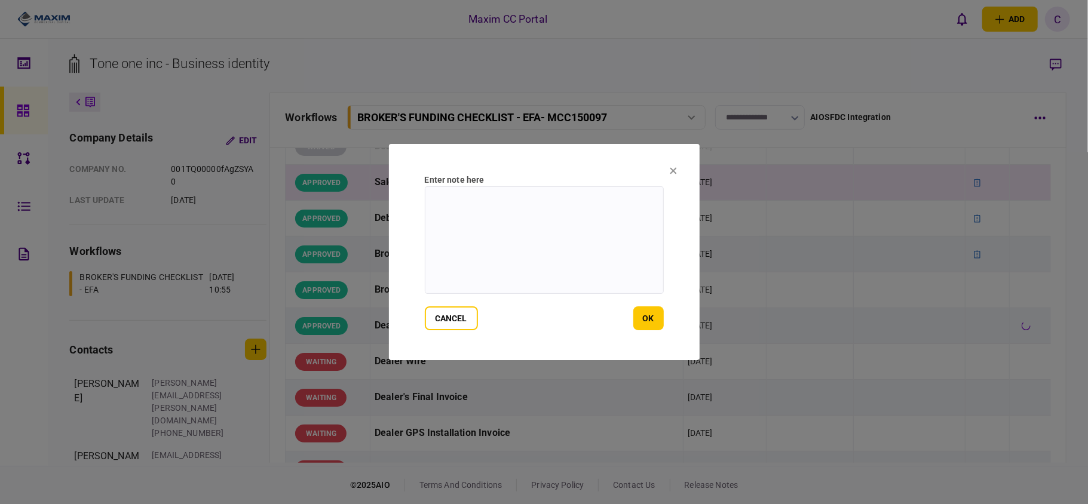
click at [608, 213] on textarea at bounding box center [544, 240] width 239 height 108
type textarea "*******"
click at [644, 313] on button "ok" at bounding box center [648, 319] width 30 height 24
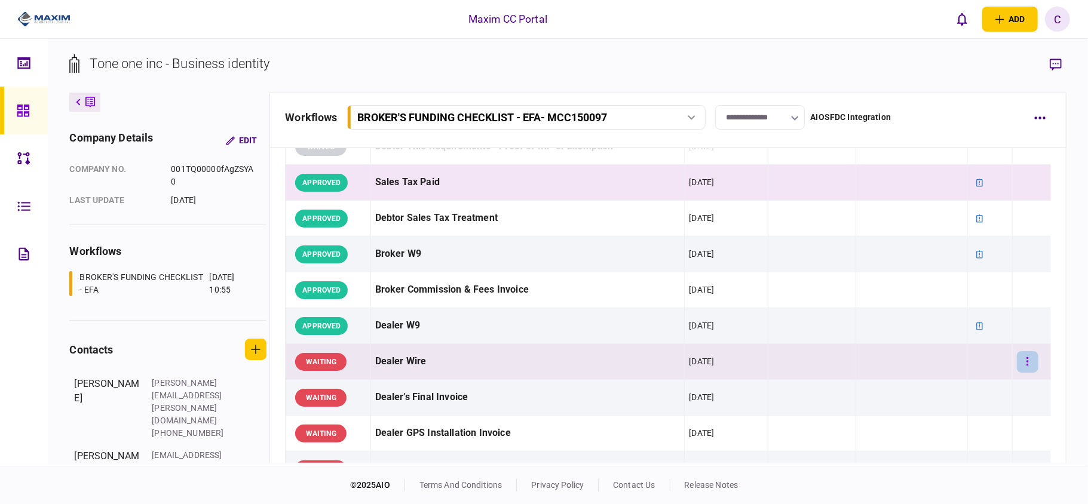
click at [1026, 361] on icon "button" at bounding box center [1027, 361] width 2 height 8
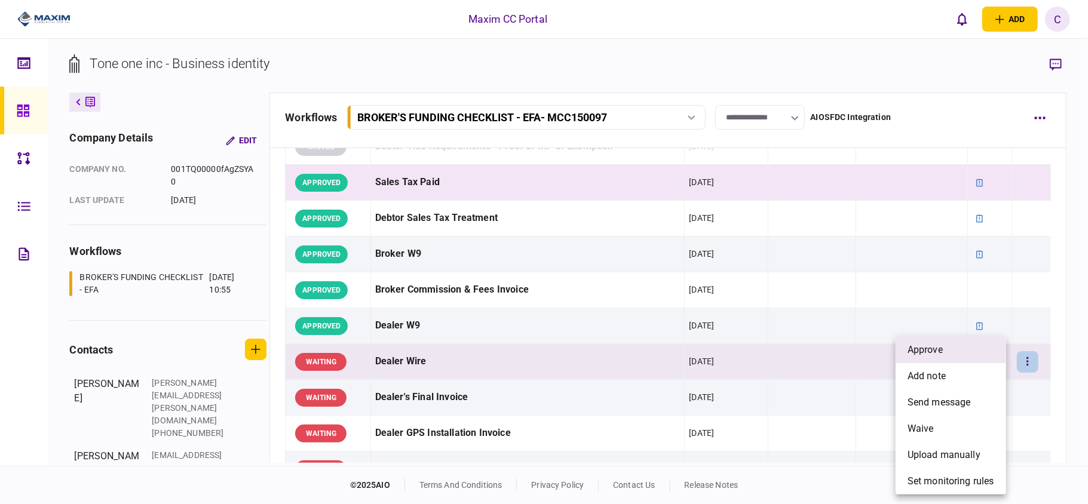
click at [949, 350] on li "approve" at bounding box center [951, 350] width 111 height 26
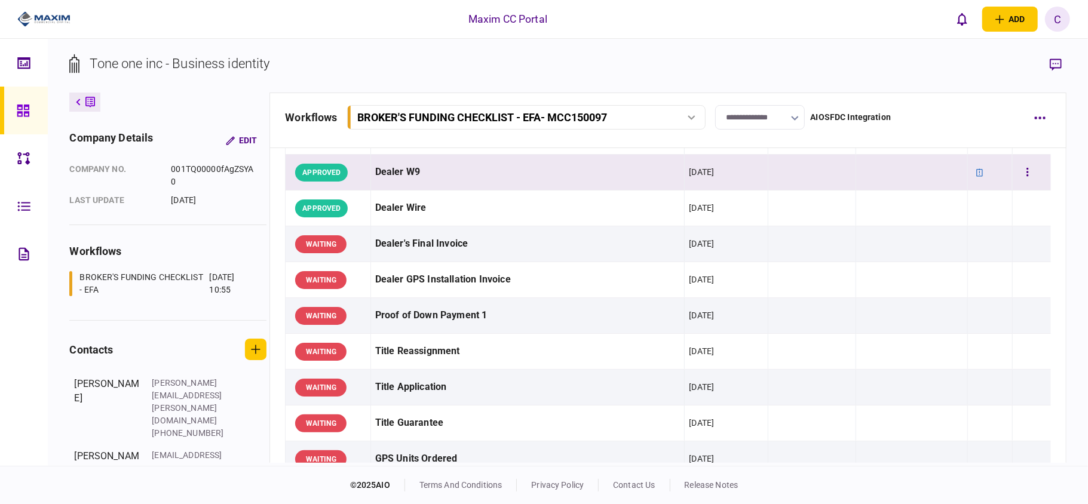
scroll to position [637, 0]
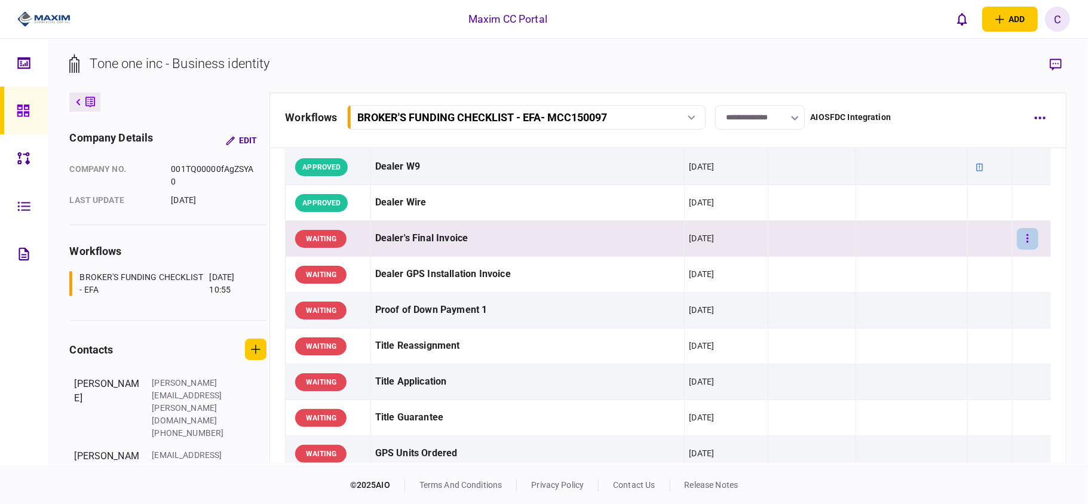
click at [1021, 244] on button "button" at bounding box center [1028, 239] width 22 height 22
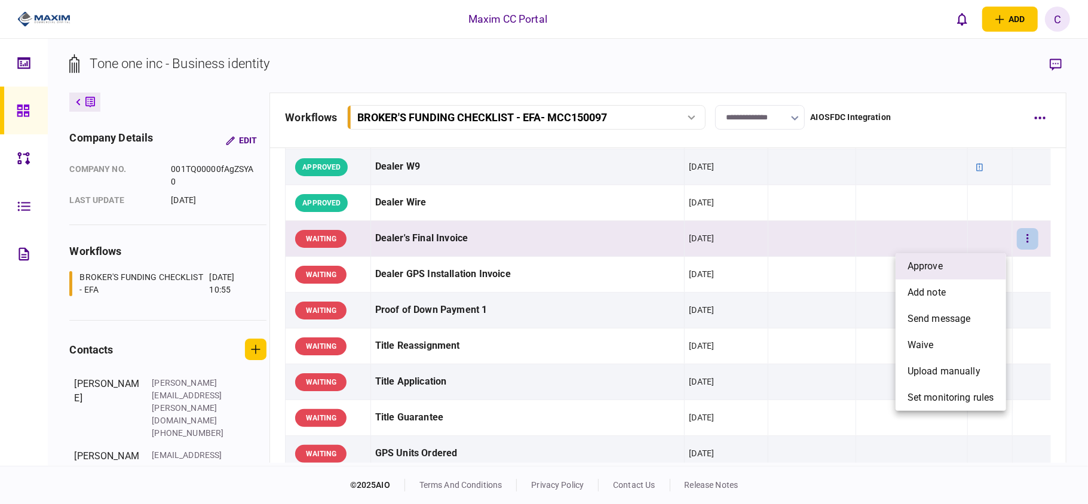
click at [942, 263] on span "approve" at bounding box center [925, 266] width 35 height 14
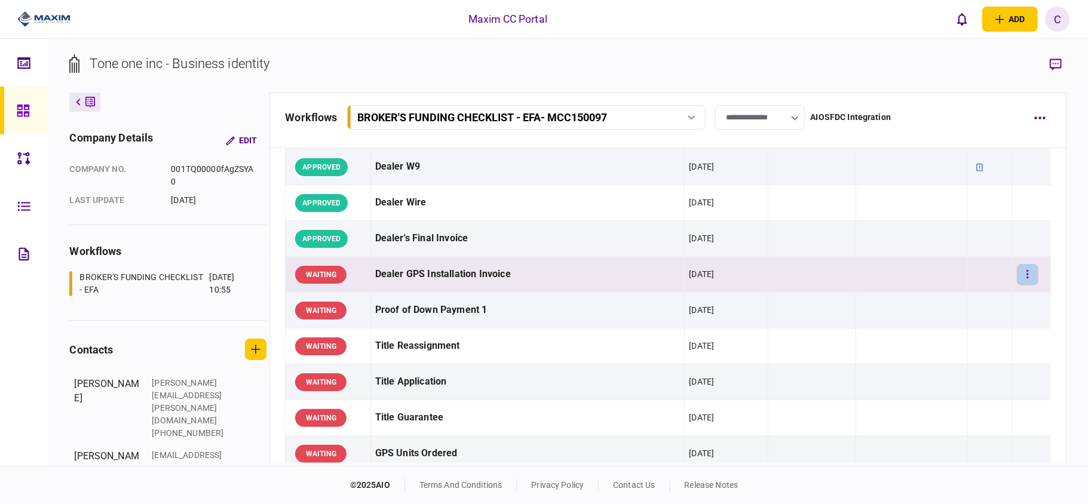
click at [1026, 280] on icon "button" at bounding box center [1027, 274] width 2 height 11
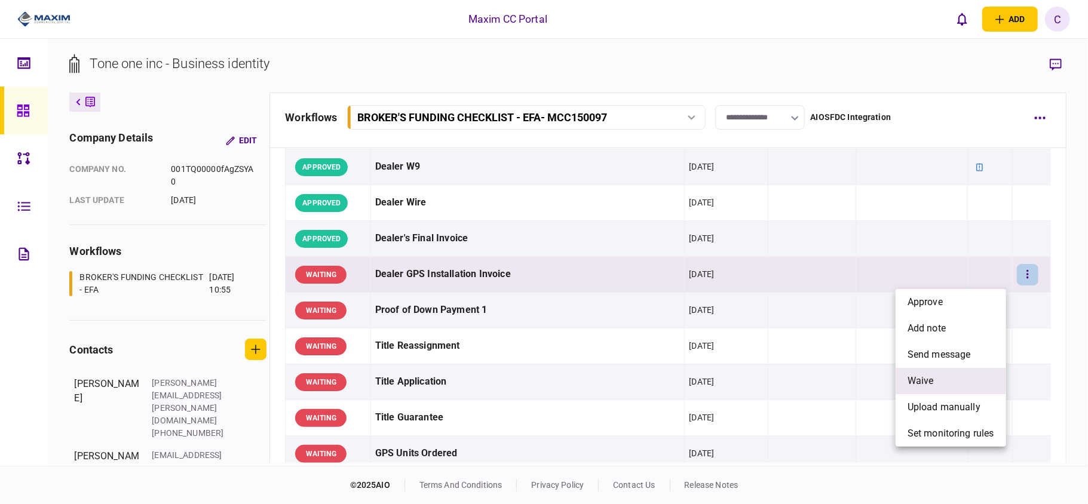
click at [920, 382] on span "waive" at bounding box center [921, 381] width 26 height 14
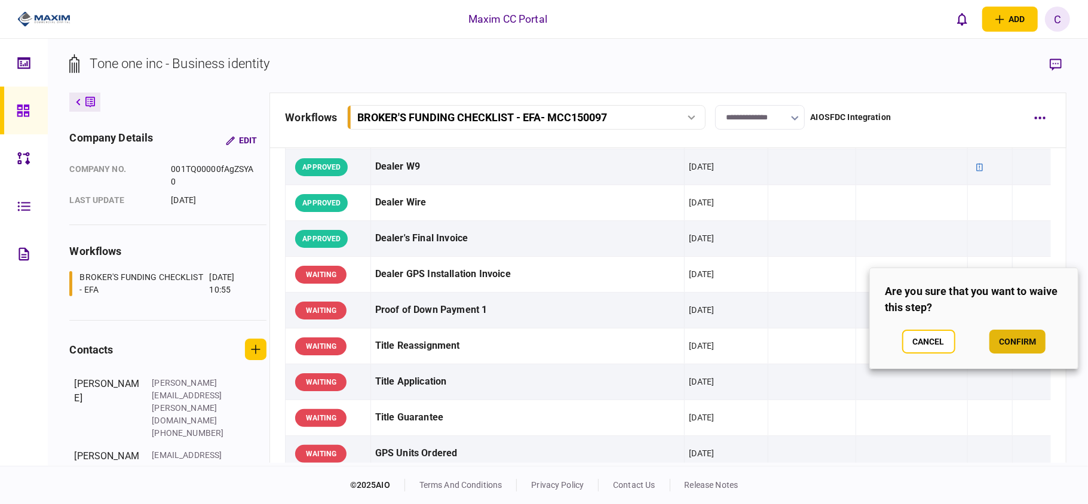
click at [1010, 336] on button "confirm" at bounding box center [1017, 342] width 56 height 24
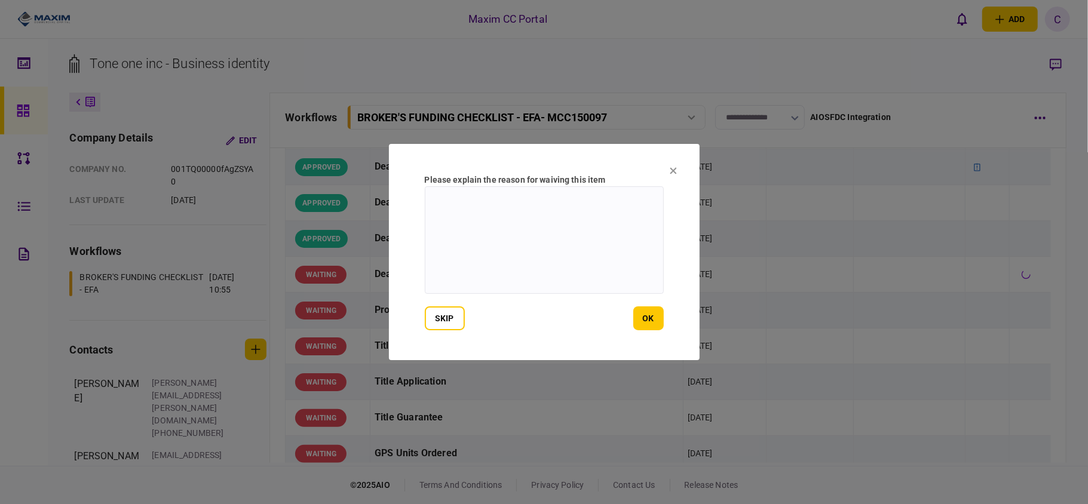
drag, startPoint x: 591, startPoint y: 212, endPoint x: 582, endPoint y: 215, distance: 9.7
click at [586, 210] on textarea at bounding box center [544, 240] width 239 height 108
type textarea "**********"
click at [636, 311] on button "ok" at bounding box center [648, 319] width 30 height 24
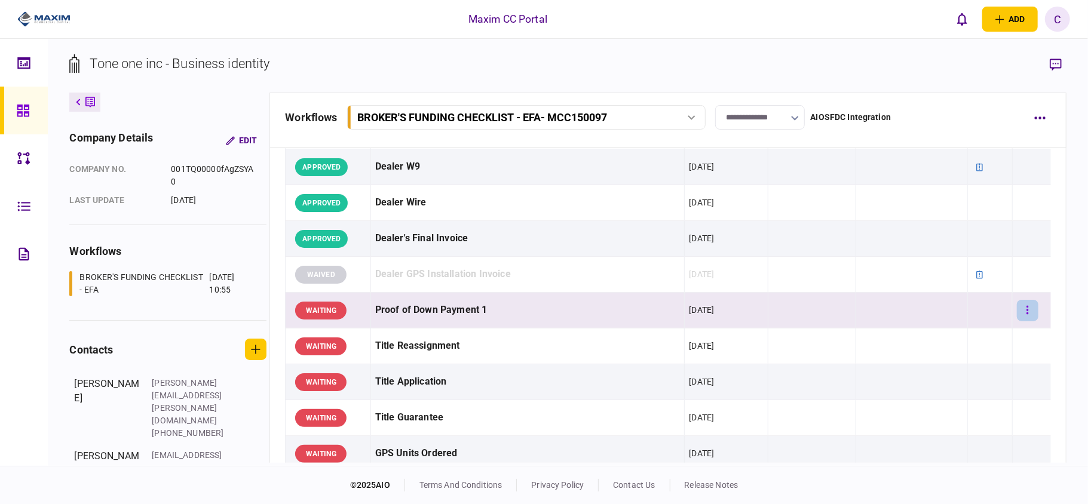
click at [1017, 311] on button "button" at bounding box center [1028, 311] width 22 height 22
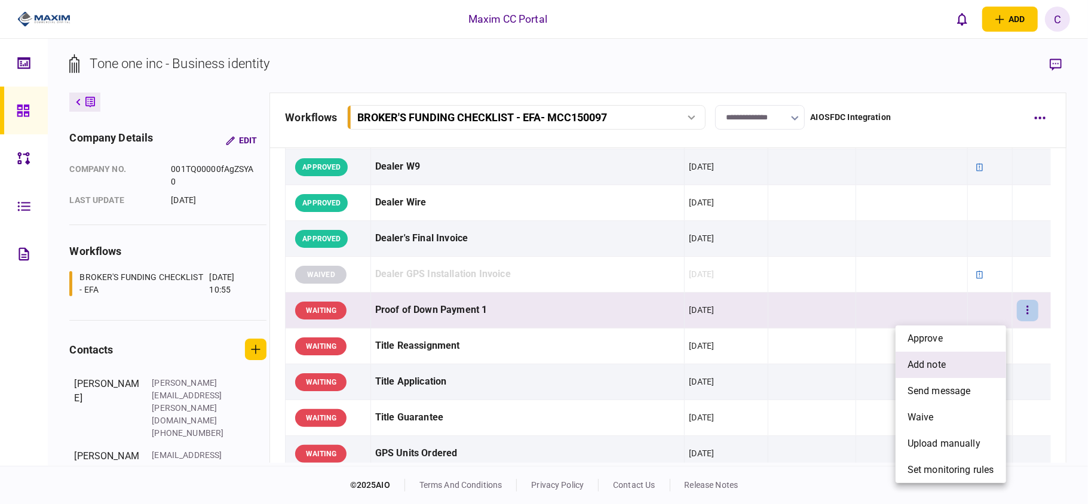
click at [917, 358] on span "add note" at bounding box center [927, 365] width 38 height 14
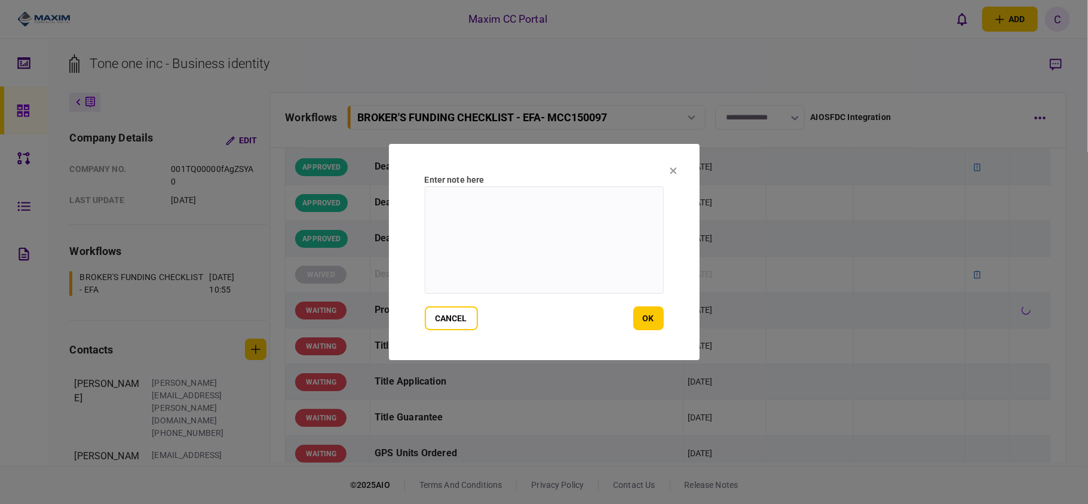
click at [531, 216] on textarea at bounding box center [544, 240] width 239 height 108
paste textarea "**********"
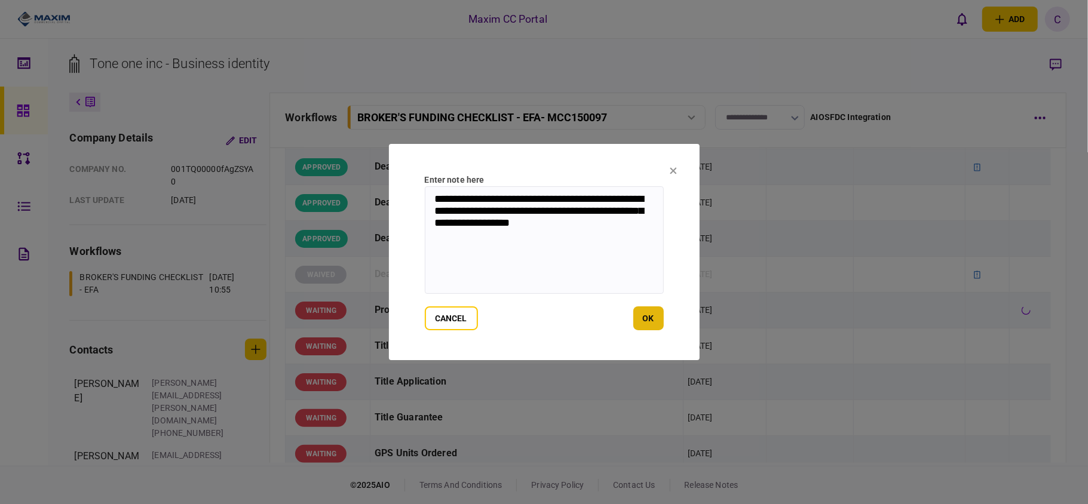
type textarea "**********"
click at [646, 318] on button "ok" at bounding box center [648, 319] width 30 height 24
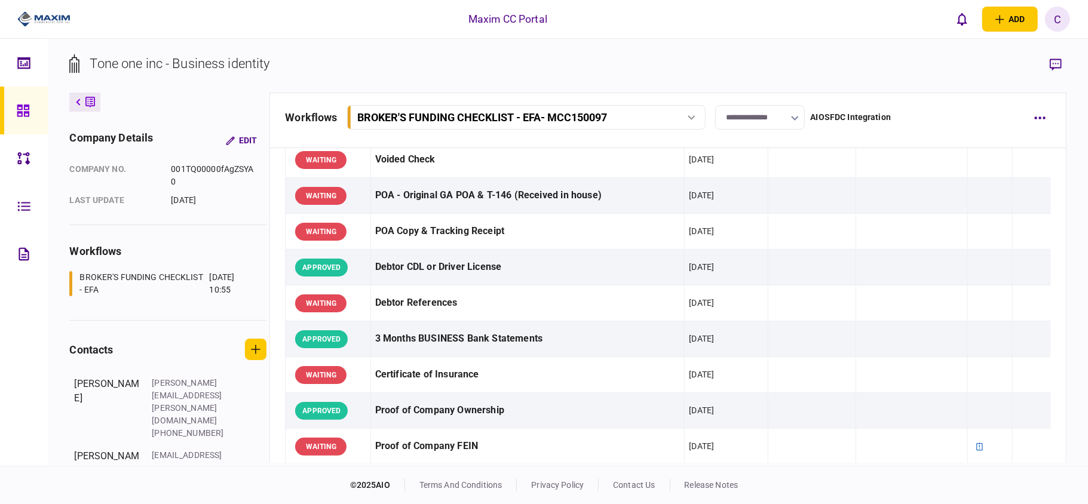
scroll to position [0, 0]
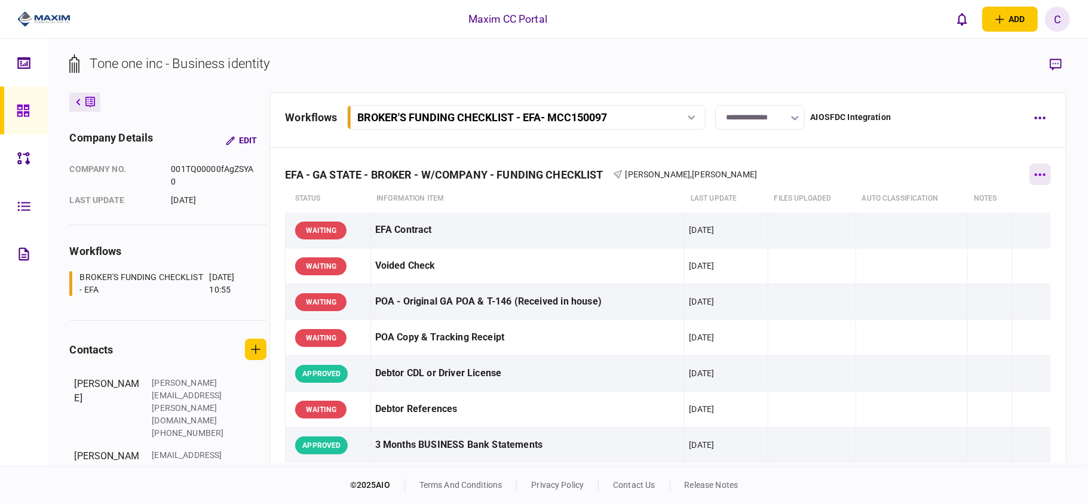
click at [1035, 168] on button "button" at bounding box center [1040, 175] width 22 height 22
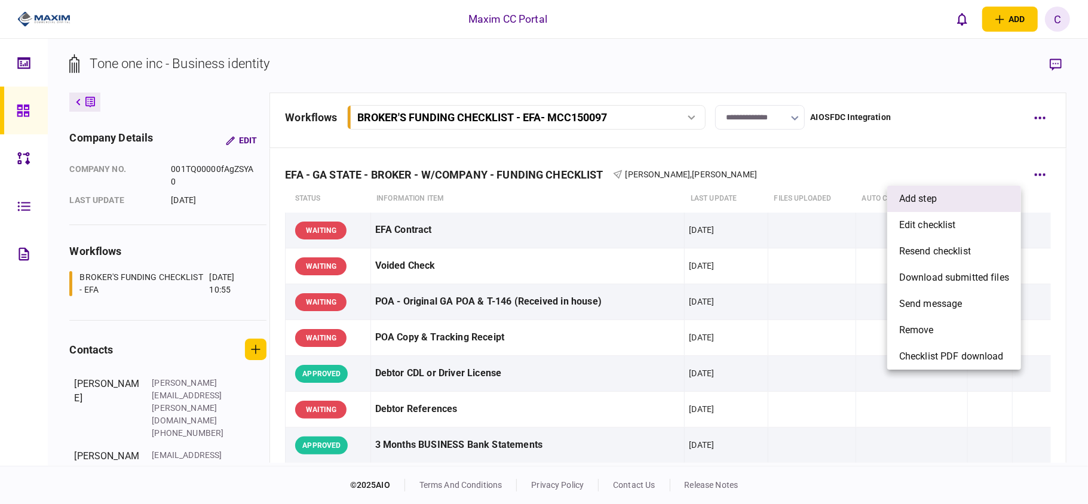
click at [947, 194] on li "add step" at bounding box center [954, 199] width 134 height 26
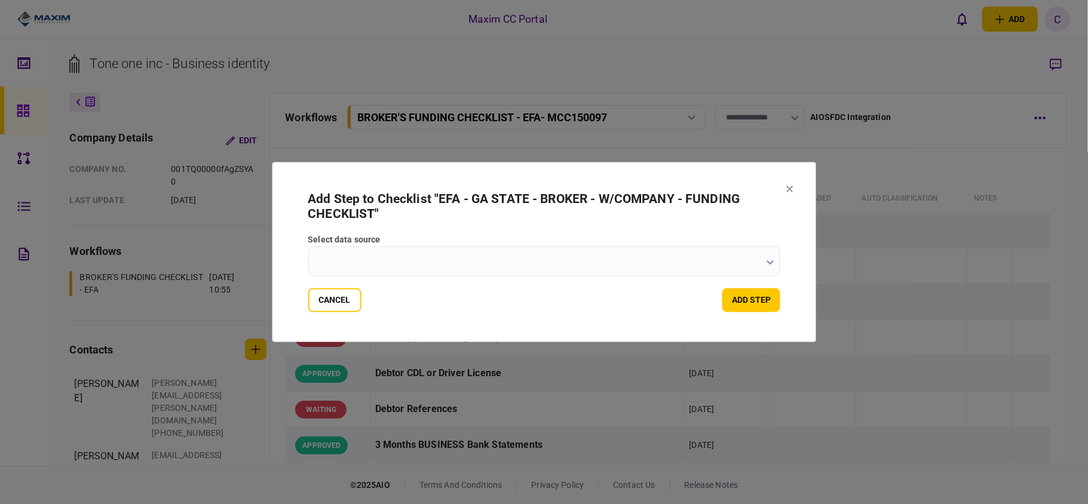
click at [758, 260] on input "select data source" at bounding box center [544, 262] width 473 height 30
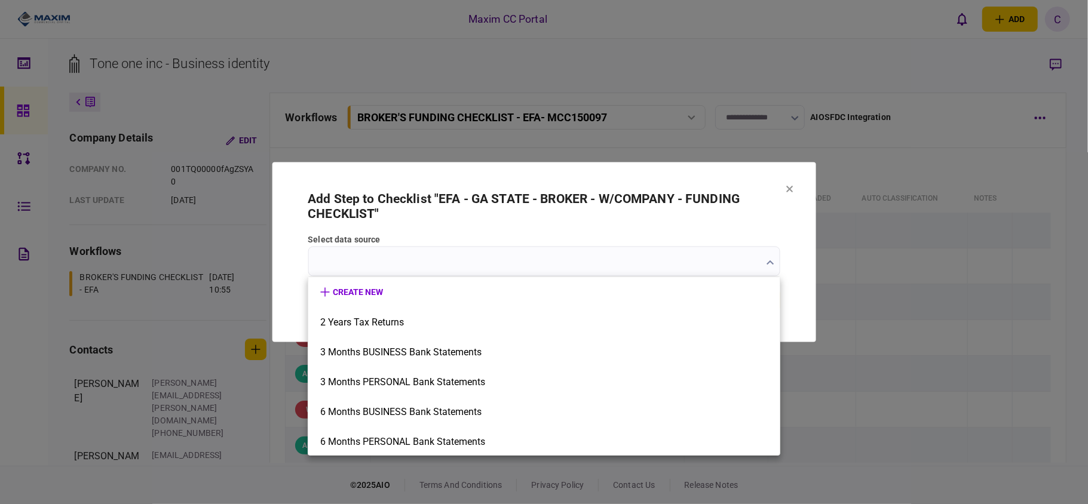
click at [771, 265] on div at bounding box center [544, 252] width 1088 height 504
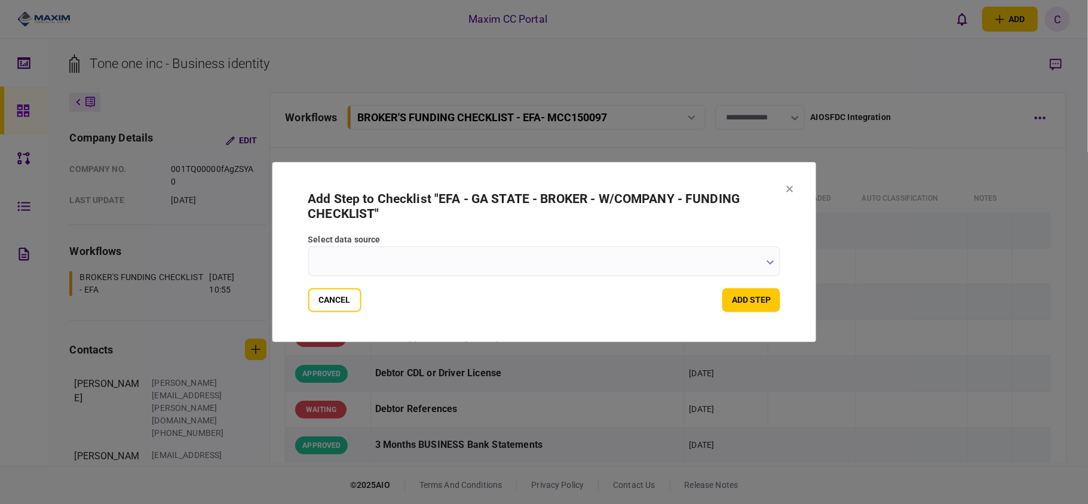
click at [771, 265] on button "button" at bounding box center [771, 263] width 8 height 10
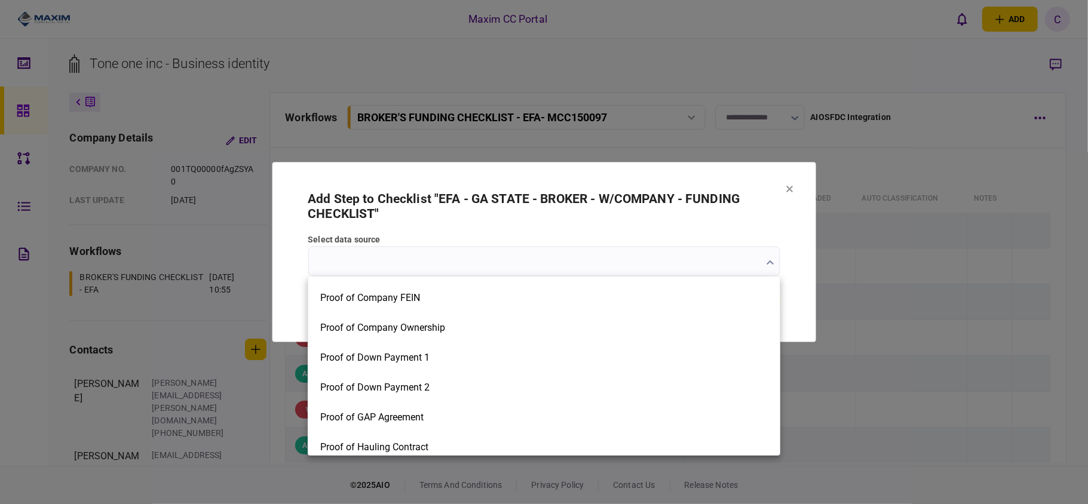
scroll to position [1912, 0]
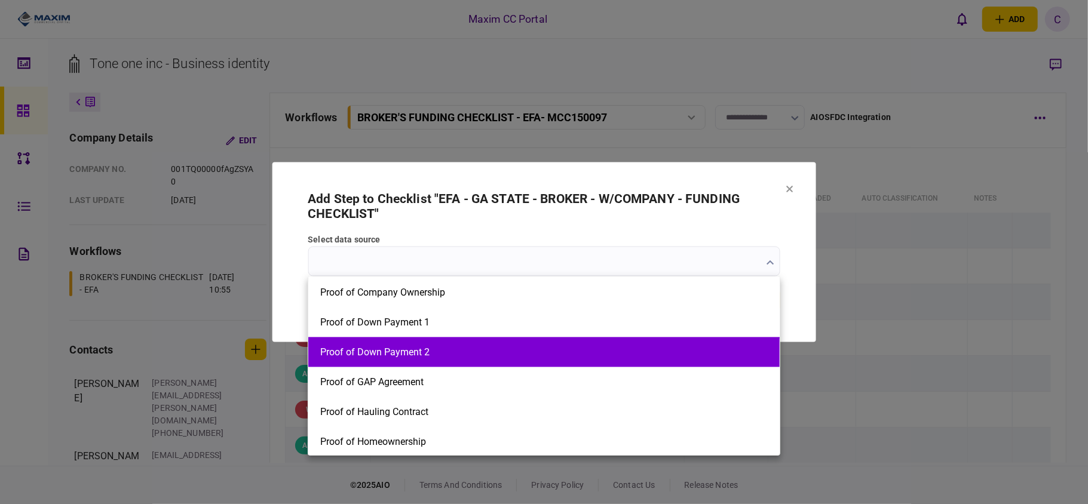
click at [409, 347] on button "Proof of Down Payment 2" at bounding box center [544, 352] width 448 height 11
type input "**********"
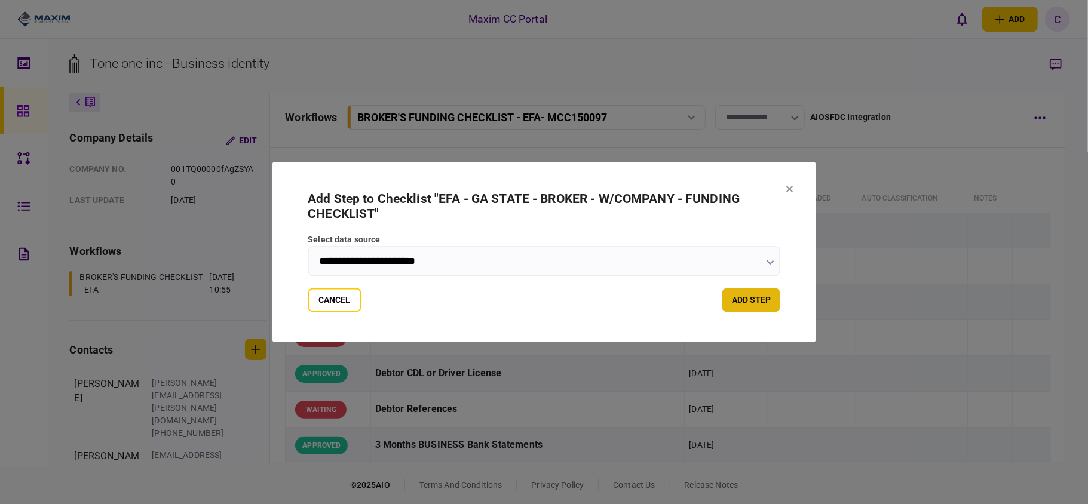
click at [746, 304] on button "add step" at bounding box center [751, 301] width 58 height 24
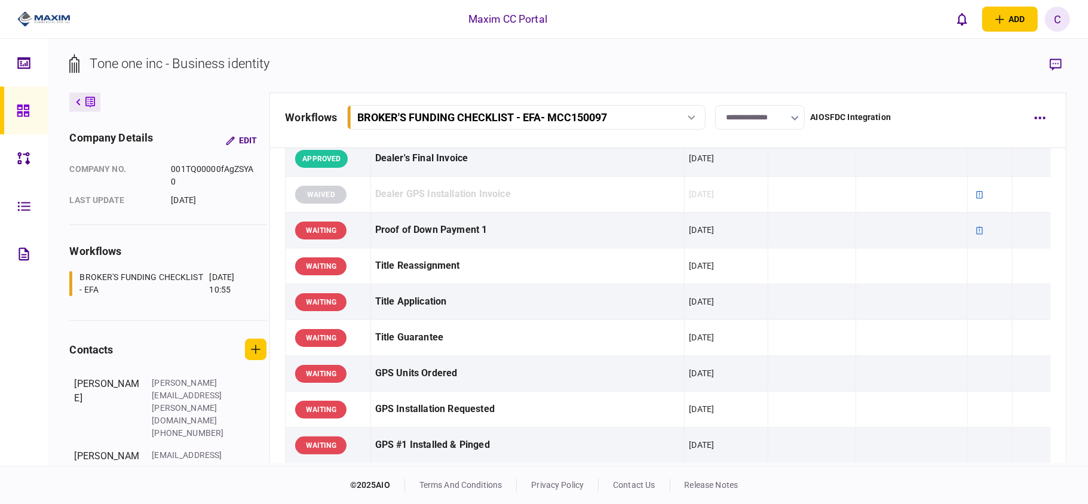
scroll to position [956, 0]
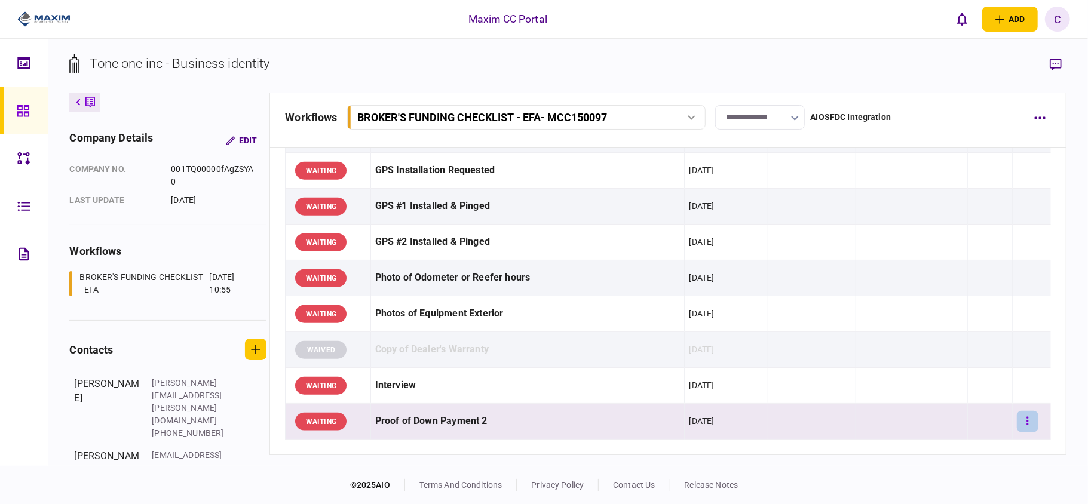
click at [1026, 427] on icon "button" at bounding box center [1027, 421] width 2 height 11
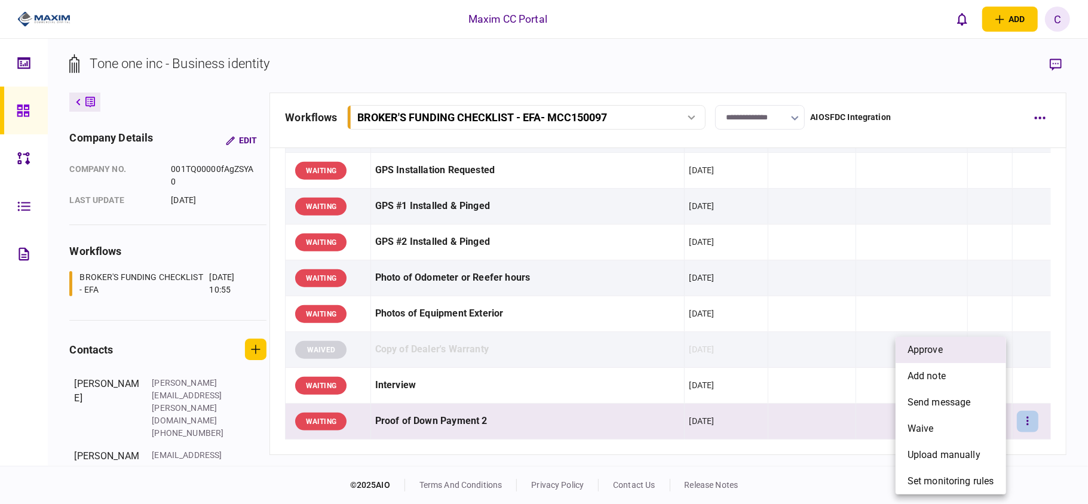
click at [946, 360] on li "approve" at bounding box center [951, 350] width 111 height 26
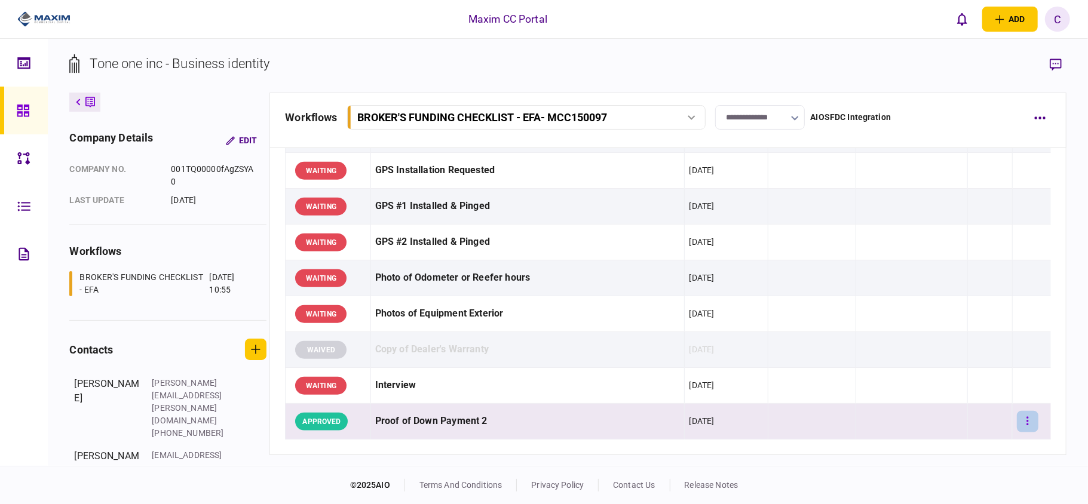
click at [1026, 426] on icon "button" at bounding box center [1027, 421] width 2 height 11
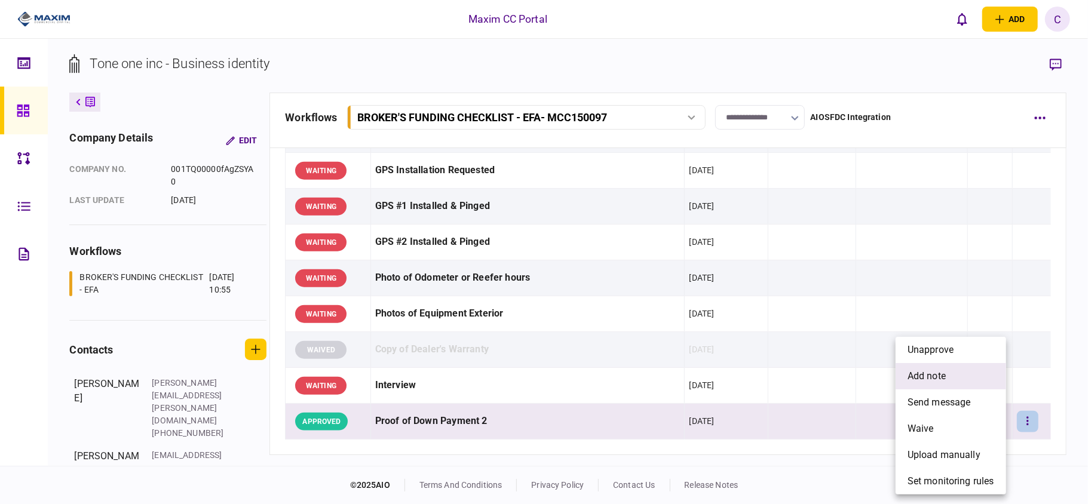
click at [952, 383] on li "add note" at bounding box center [951, 376] width 111 height 26
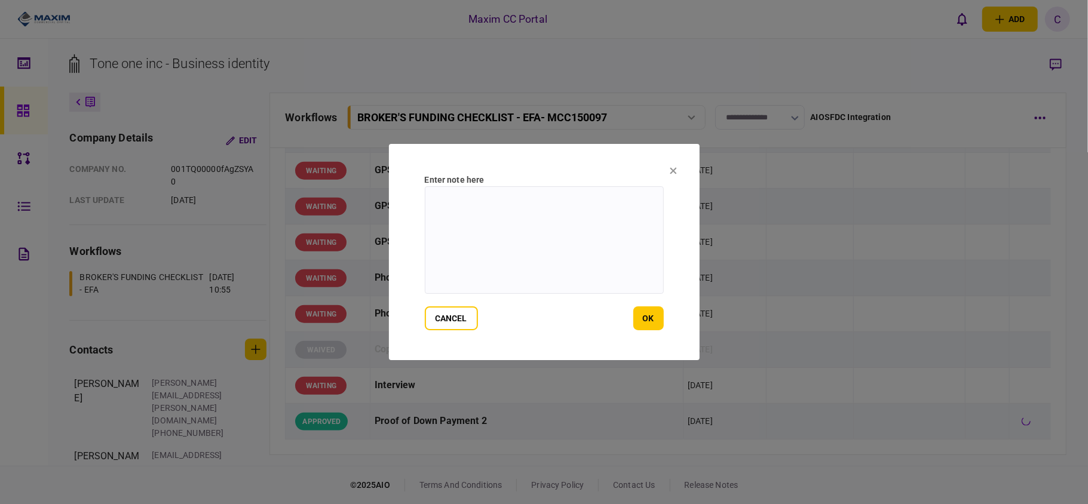
click at [510, 218] on textarea at bounding box center [544, 240] width 239 height 108
paste textarea "**********"
click at [456, 201] on textarea "**********" at bounding box center [544, 240] width 239 height 108
type textarea "**********"
click at [651, 320] on button "ok" at bounding box center [648, 319] width 30 height 24
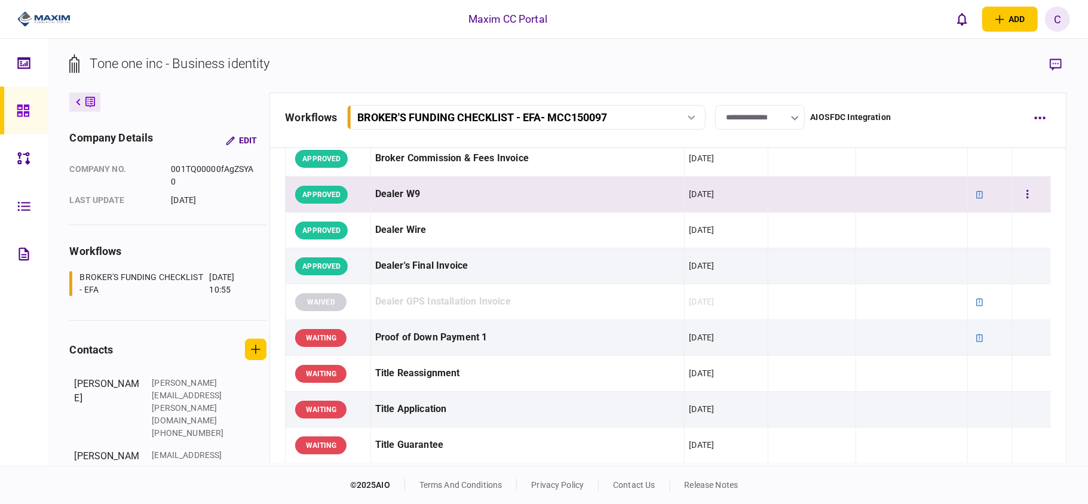
scroll to position [637, 0]
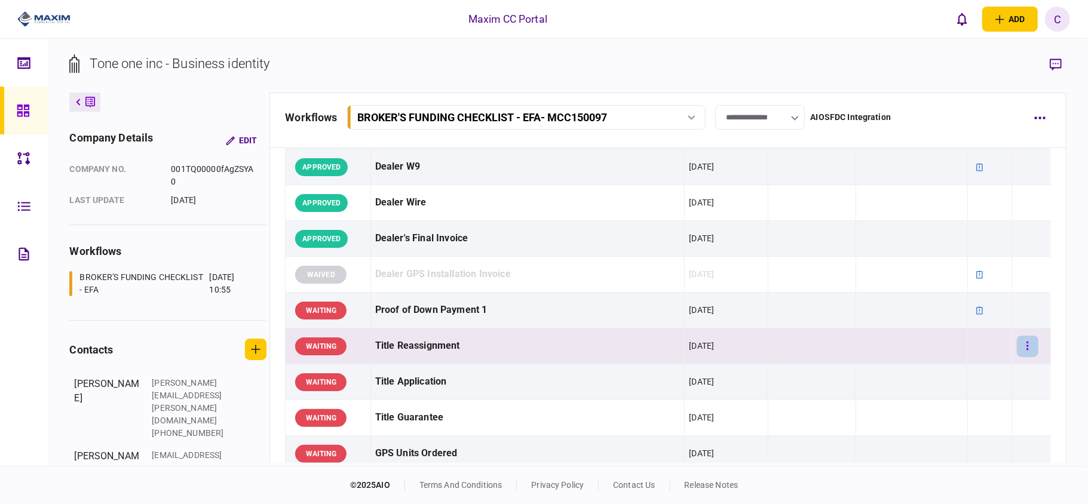
click at [1018, 343] on button "button" at bounding box center [1028, 347] width 22 height 22
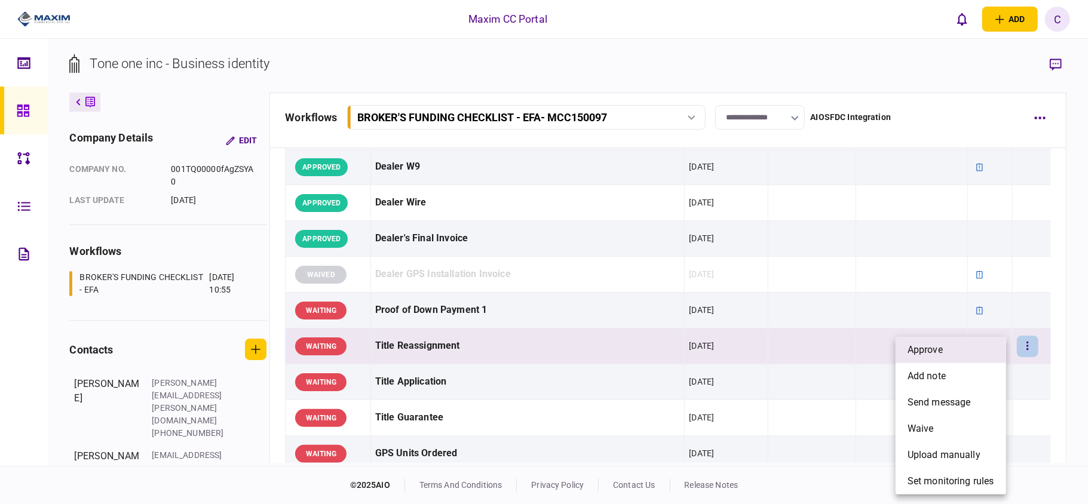
click at [952, 344] on li "approve" at bounding box center [951, 350] width 111 height 26
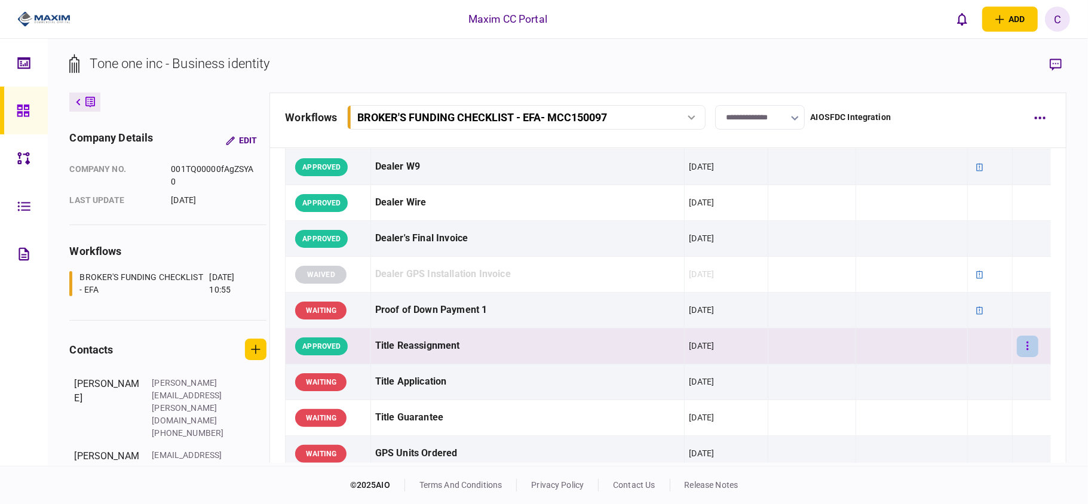
click at [1021, 348] on button "button" at bounding box center [1028, 347] width 22 height 22
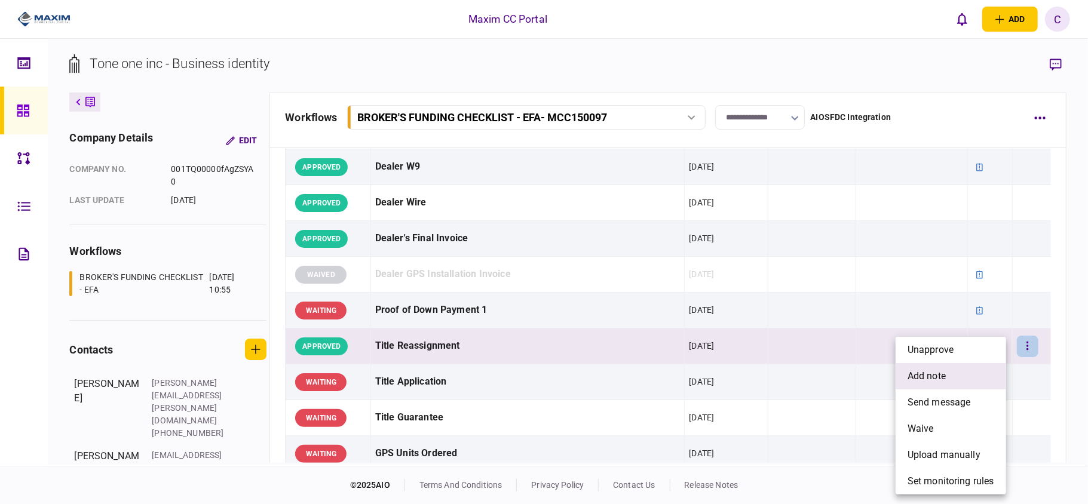
click at [945, 369] on span "add note" at bounding box center [927, 376] width 38 height 14
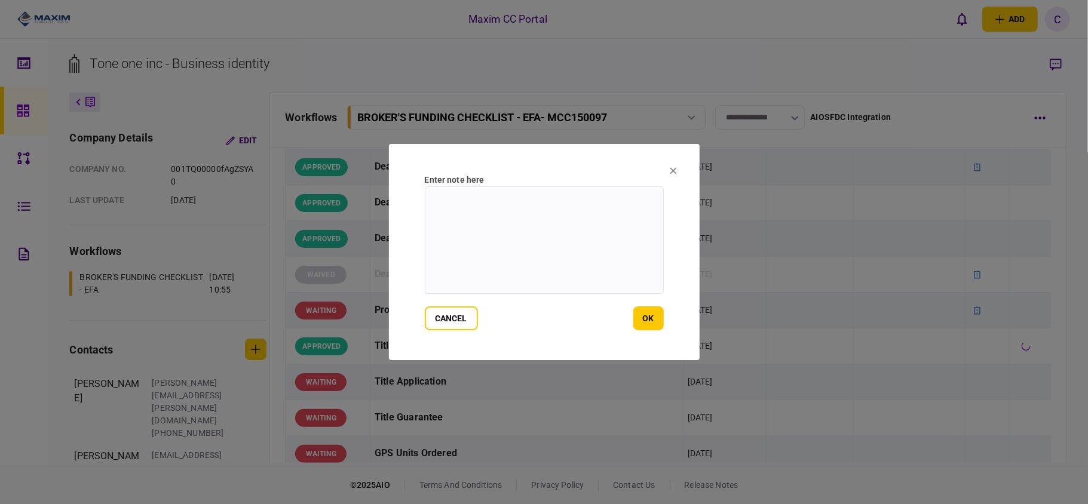
click at [529, 201] on textarea at bounding box center [544, 240] width 239 height 108
type textarea "**********"
click at [652, 313] on button "ok" at bounding box center [648, 319] width 30 height 24
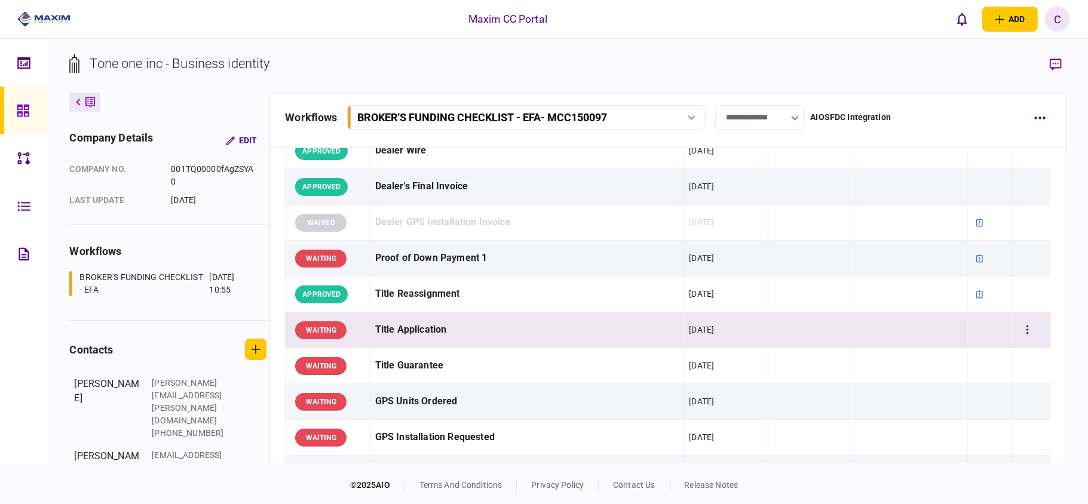
scroll to position [717, 0]
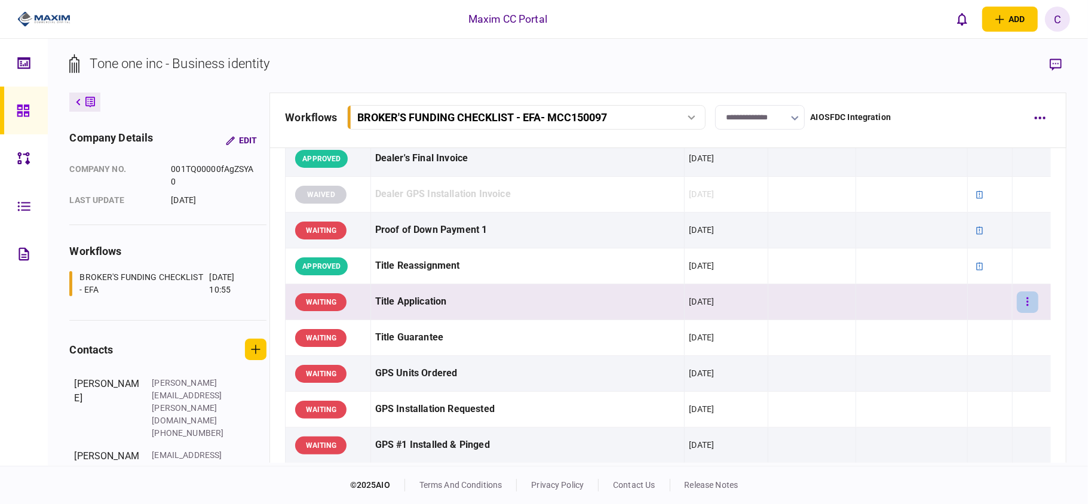
click at [1020, 308] on button "button" at bounding box center [1028, 303] width 22 height 22
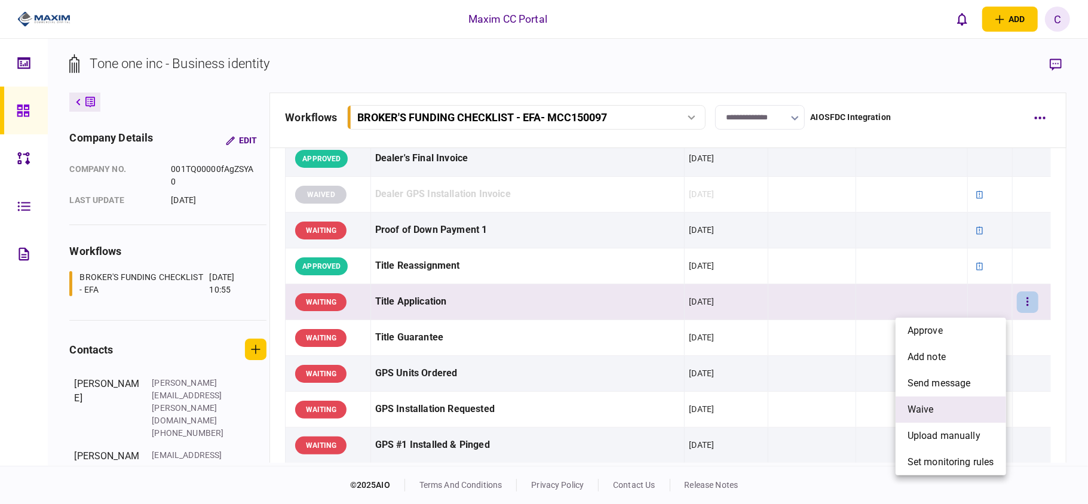
click at [928, 400] on li "waive" at bounding box center [951, 410] width 111 height 26
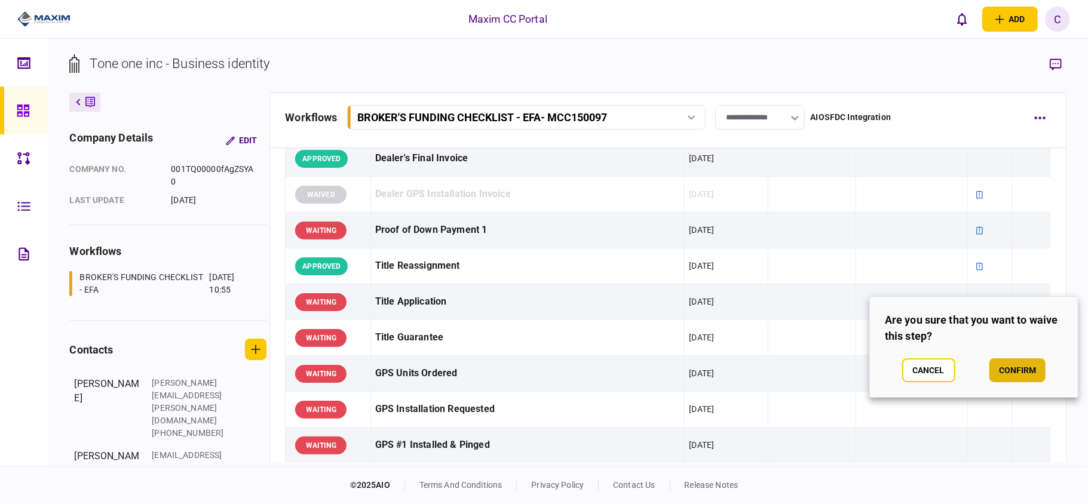
click at [1009, 359] on button "confirm" at bounding box center [1017, 370] width 56 height 24
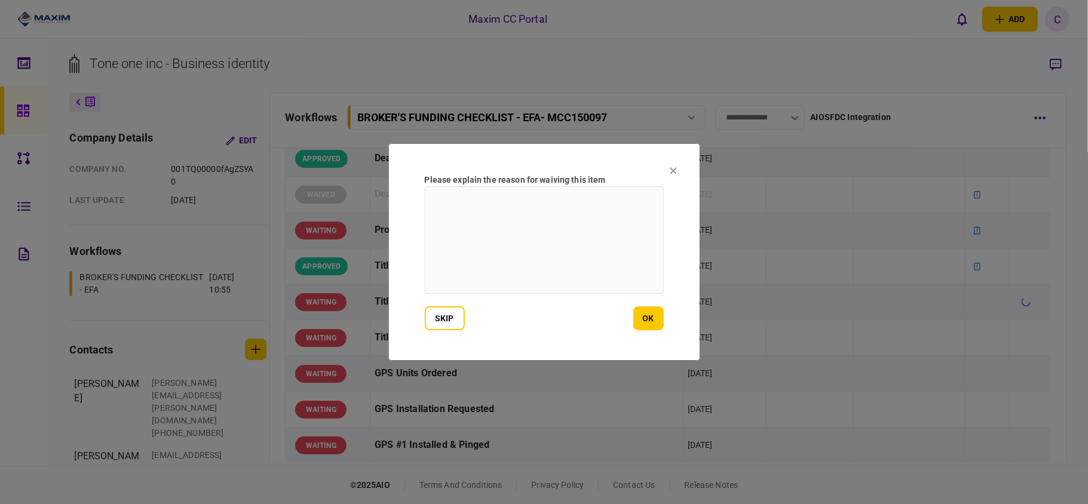
click at [562, 211] on textarea at bounding box center [544, 240] width 239 height 108
type textarea "**********"
click at [654, 323] on button "ok" at bounding box center [648, 319] width 30 height 24
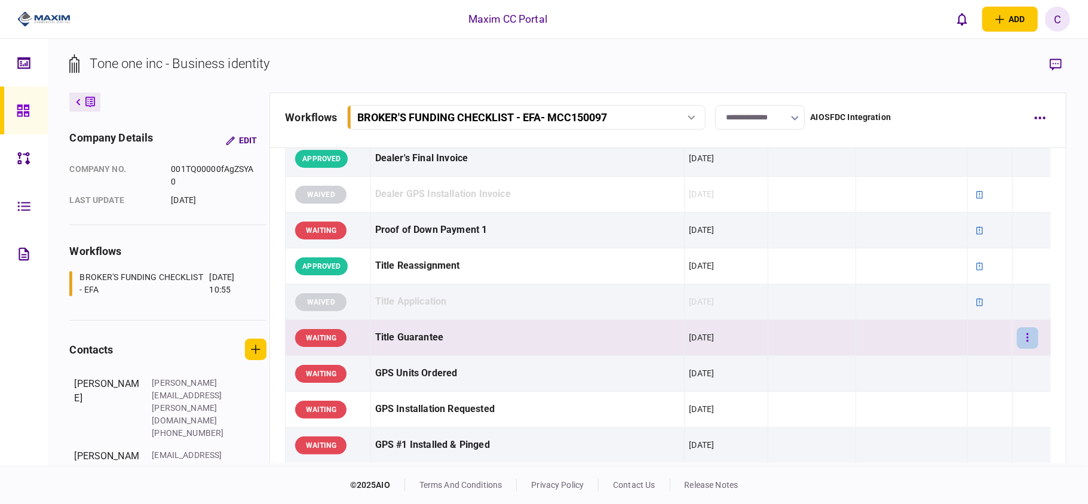
click at [1026, 339] on button "button" at bounding box center [1028, 338] width 22 height 22
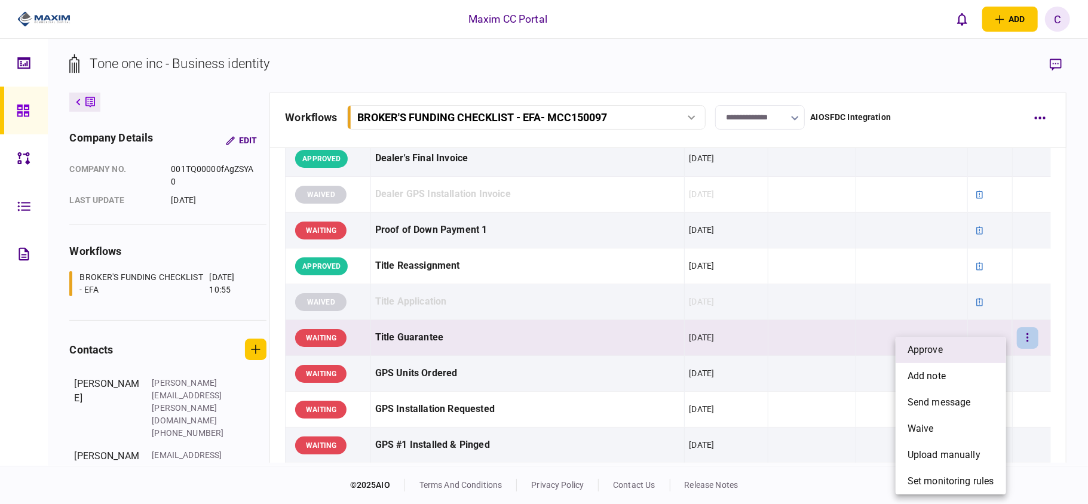
click at [949, 351] on li "approve" at bounding box center [951, 350] width 111 height 26
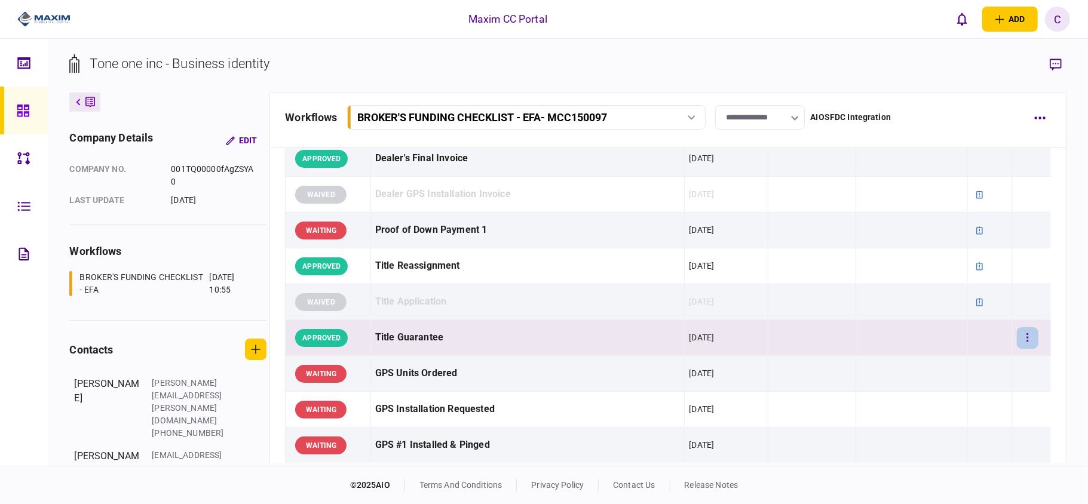
click at [1017, 341] on button "button" at bounding box center [1028, 338] width 22 height 22
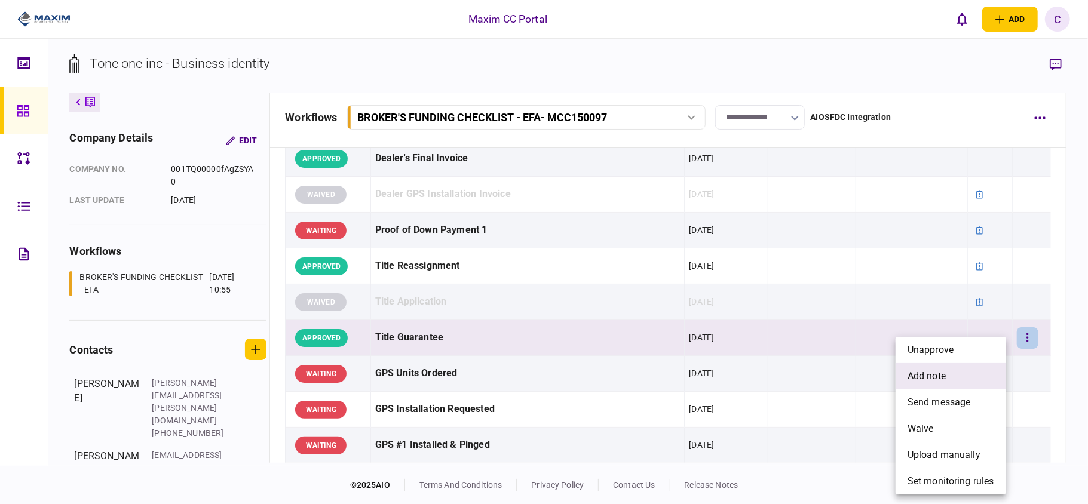
click at [935, 373] on span "add note" at bounding box center [927, 376] width 38 height 14
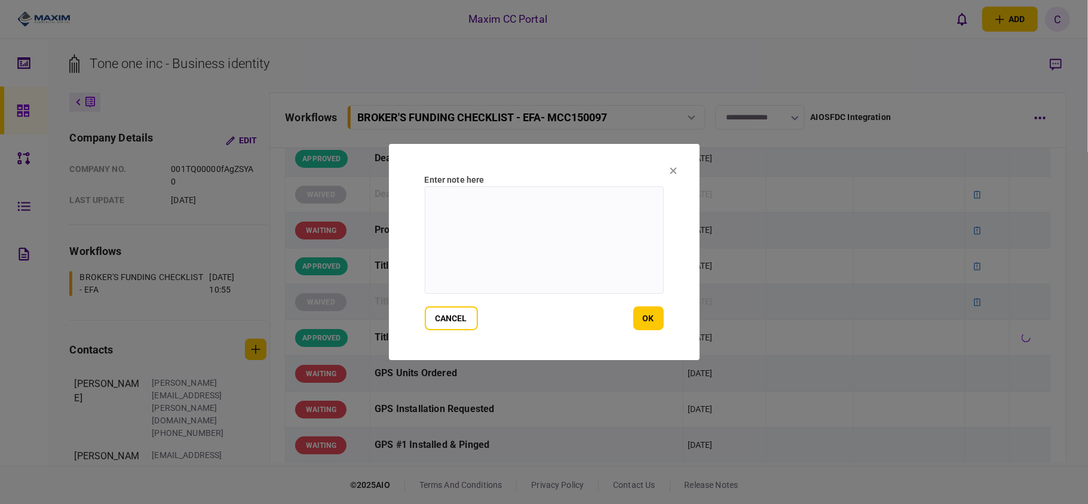
click at [595, 192] on textarea at bounding box center [544, 240] width 239 height 108
type textarea "**********"
click at [640, 314] on button "ok" at bounding box center [648, 319] width 30 height 24
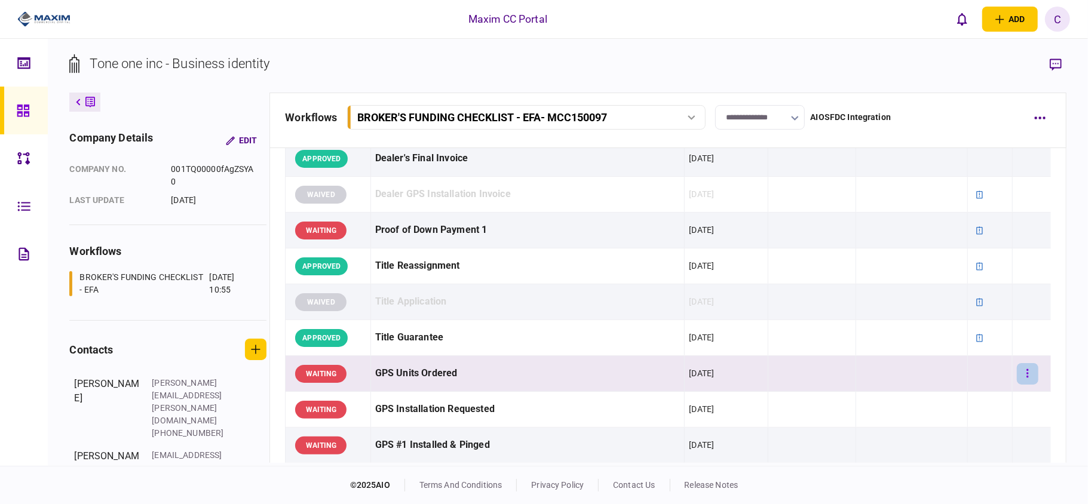
click at [1026, 373] on icon "button" at bounding box center [1027, 373] width 2 height 11
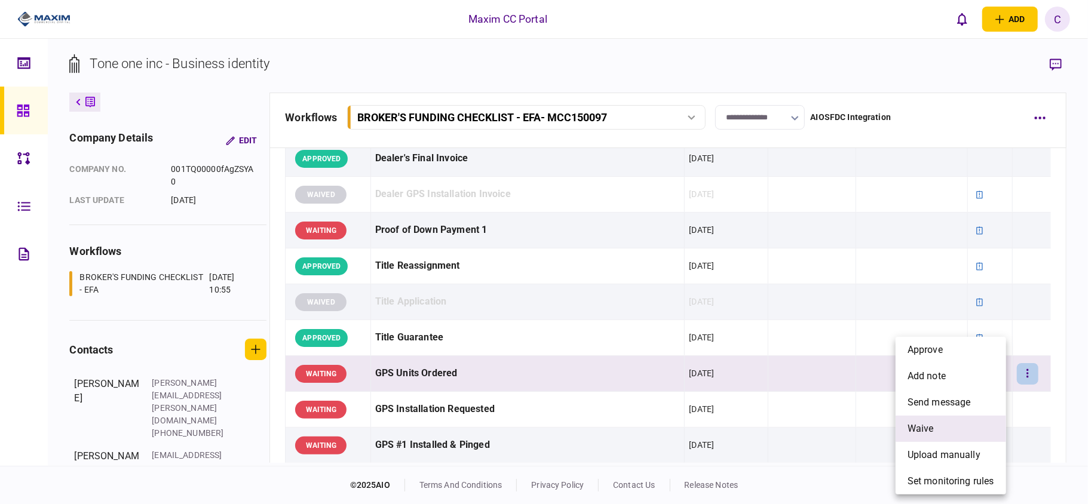
click at [921, 426] on span "waive" at bounding box center [921, 429] width 26 height 14
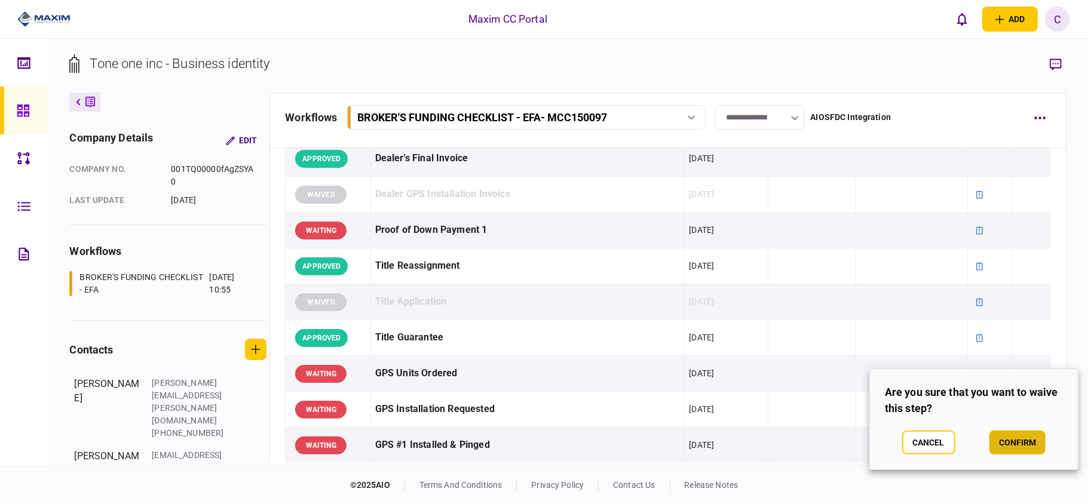
click at [1001, 434] on button "confirm" at bounding box center [1017, 443] width 56 height 24
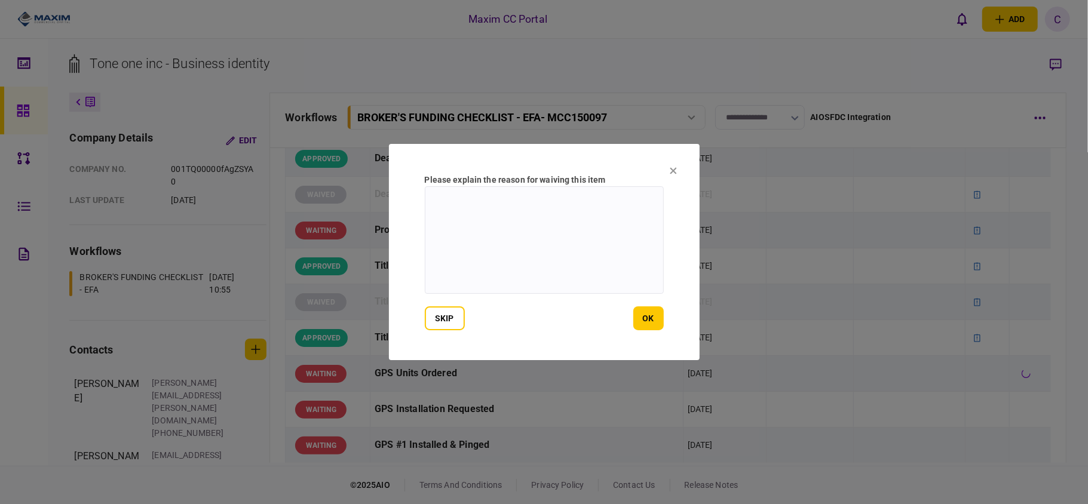
click at [508, 206] on textarea at bounding box center [544, 240] width 239 height 108
type textarea "**********"
click at [646, 309] on button "ok" at bounding box center [648, 319] width 30 height 24
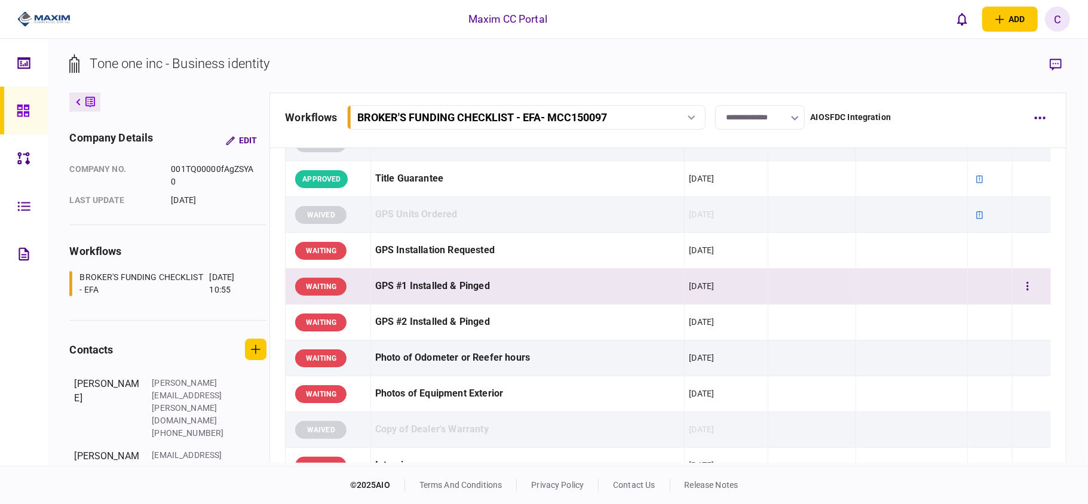
scroll to position [956, 0]
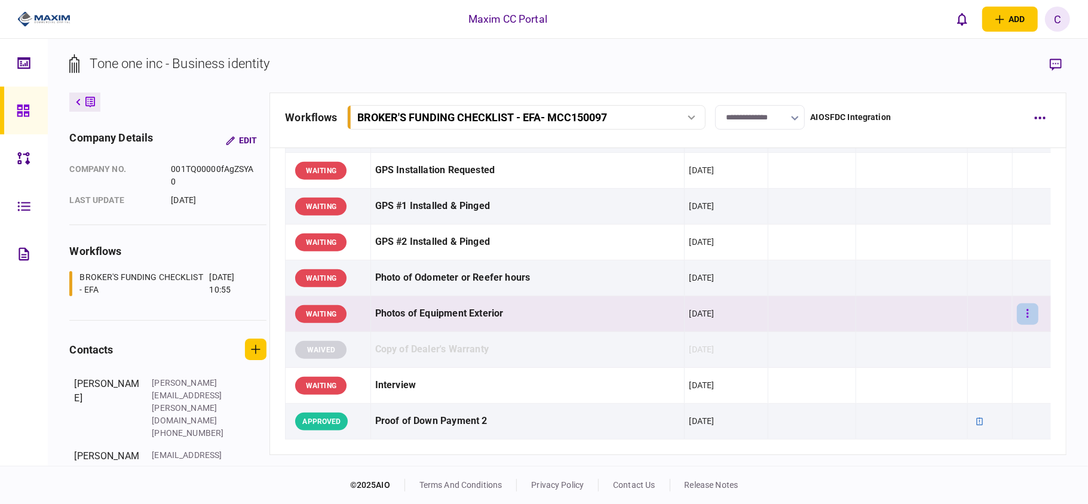
click at [1019, 315] on button "button" at bounding box center [1028, 315] width 22 height 22
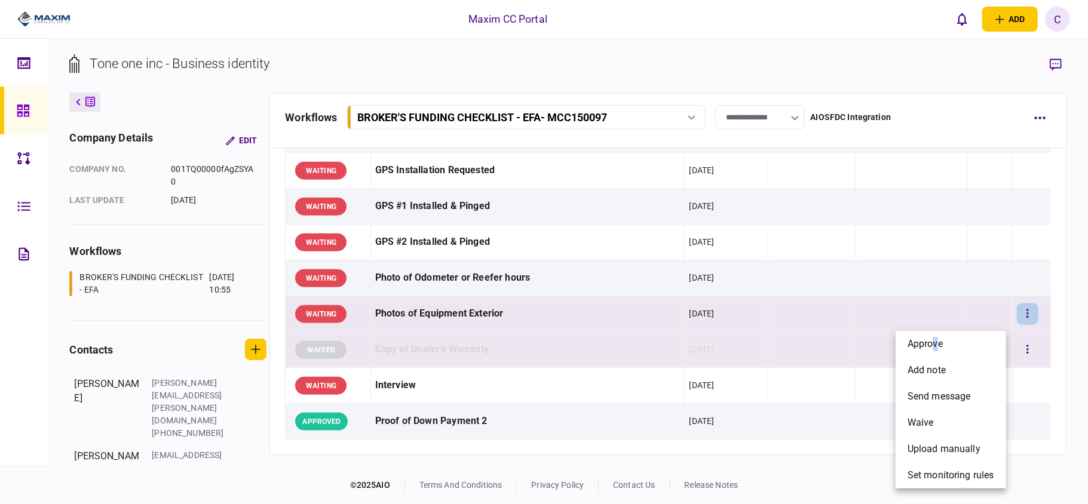
click at [937, 344] on span "approve" at bounding box center [925, 344] width 35 height 14
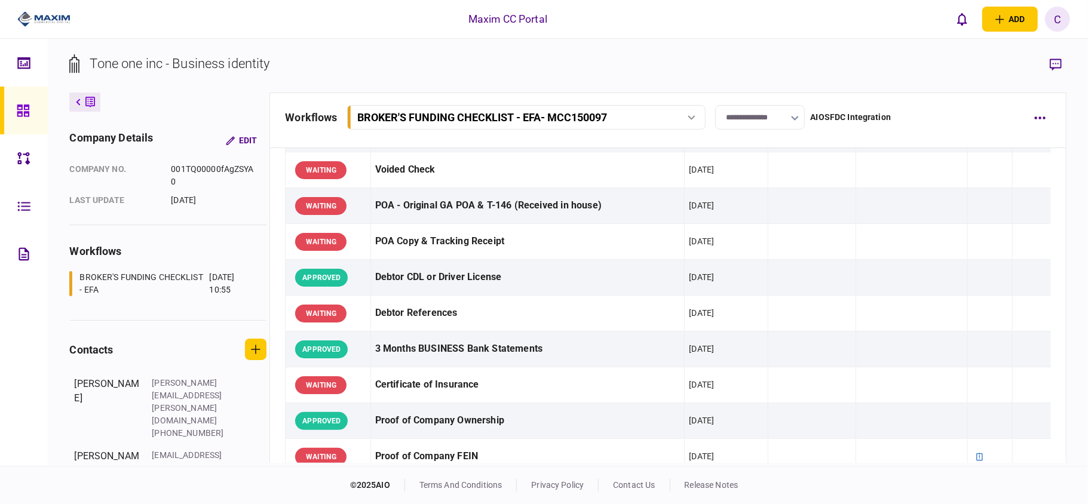
scroll to position [0, 0]
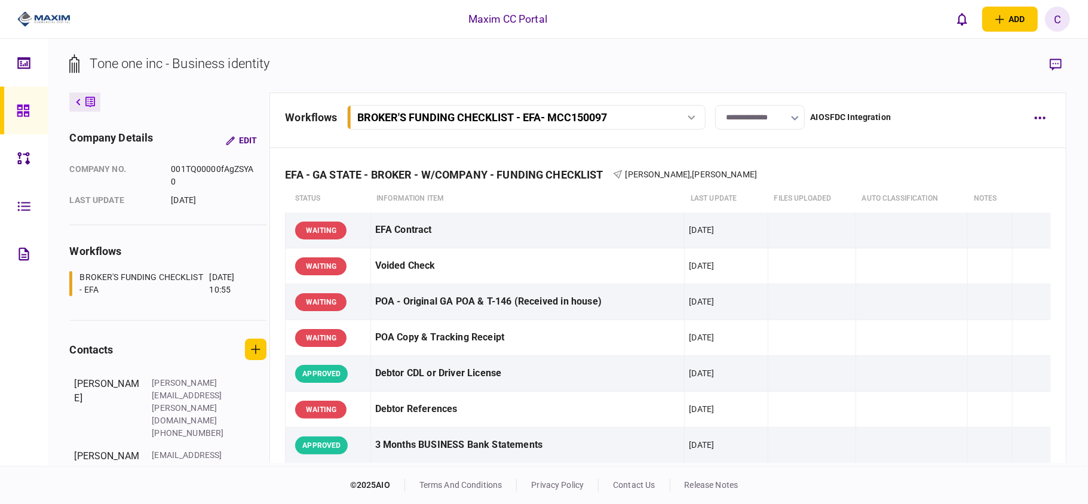
click at [758, 118] on input "**********" at bounding box center [760, 117] width 90 height 24
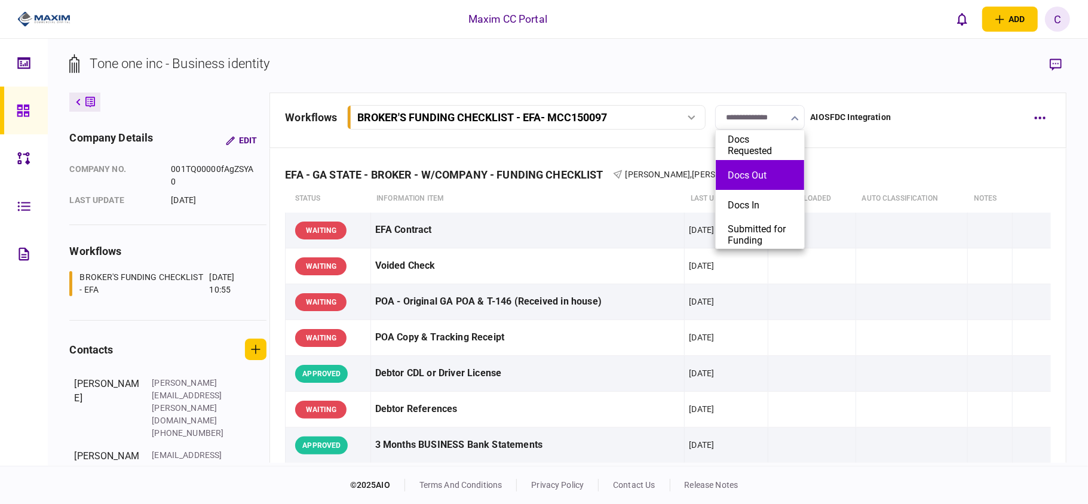
click at [741, 173] on button "Docs Out" at bounding box center [760, 175] width 65 height 11
type input "********"
